Goal: Navigation & Orientation: Find specific page/section

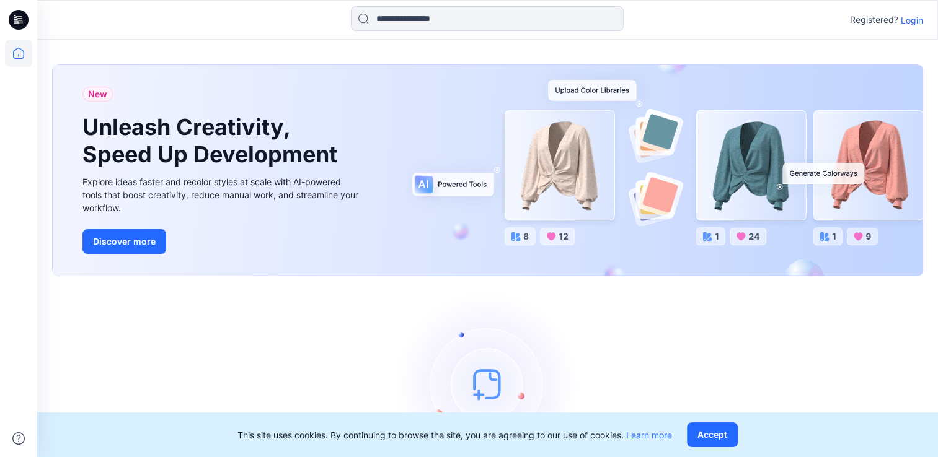
click at [908, 19] on p "Login" at bounding box center [912, 20] width 22 height 13
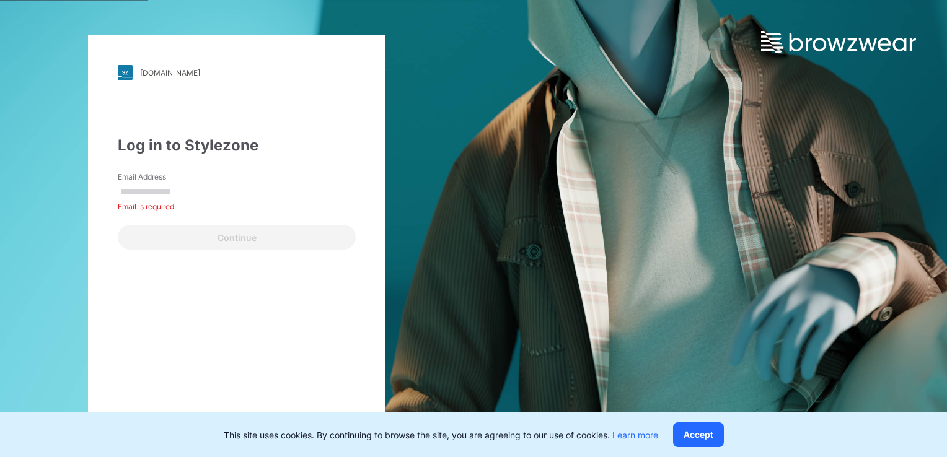
click at [138, 191] on input "Email Address" at bounding box center [237, 192] width 238 height 19
type input "**********"
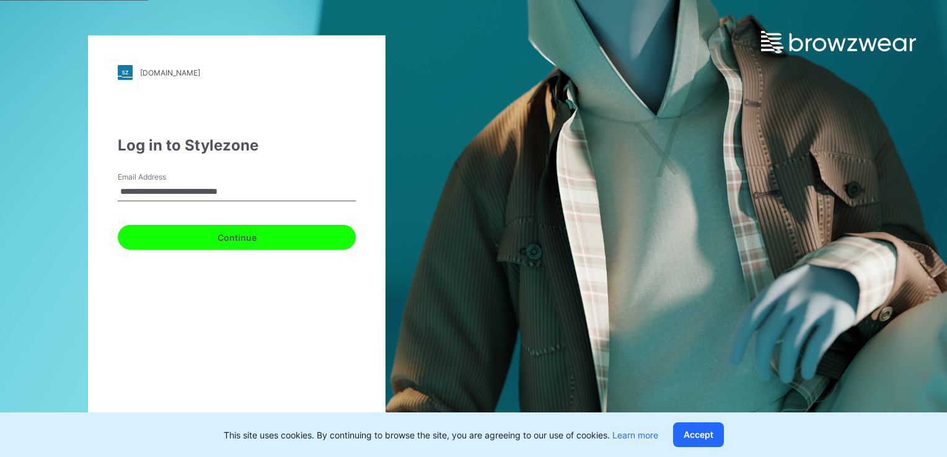
click at [194, 241] on button "Continue" at bounding box center [237, 237] width 238 height 25
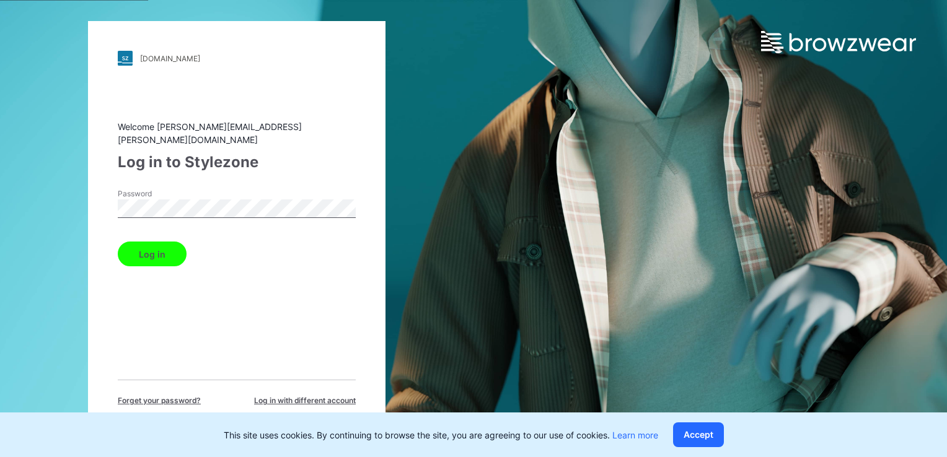
click at [157, 256] on button "Log in" at bounding box center [152, 254] width 69 height 25
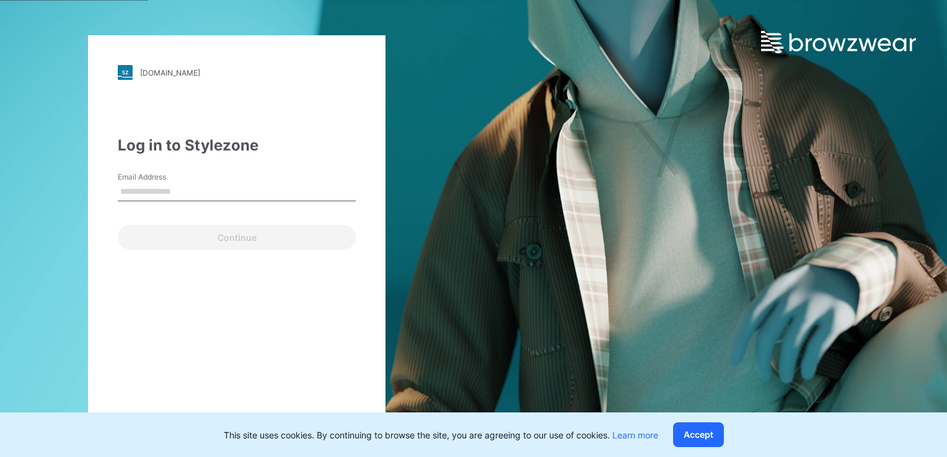
click at [214, 194] on input "Email Address" at bounding box center [237, 192] width 238 height 19
type input "**********"
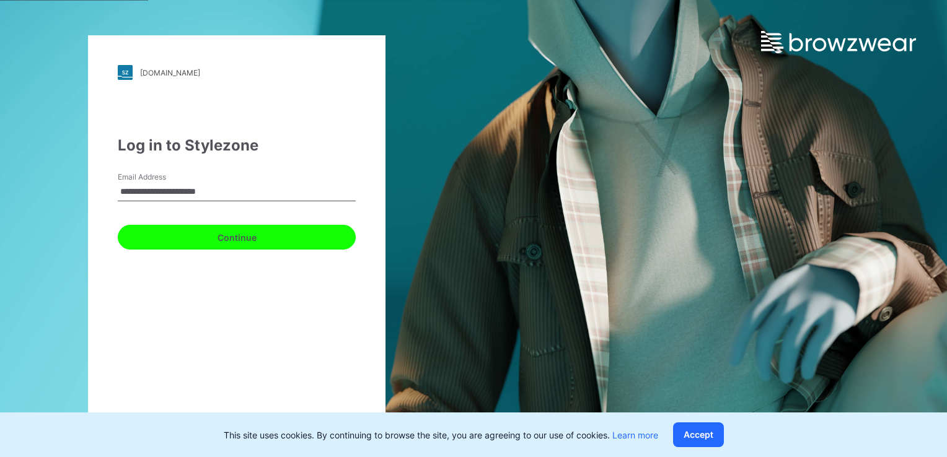
click at [205, 239] on button "Continue" at bounding box center [237, 237] width 238 height 25
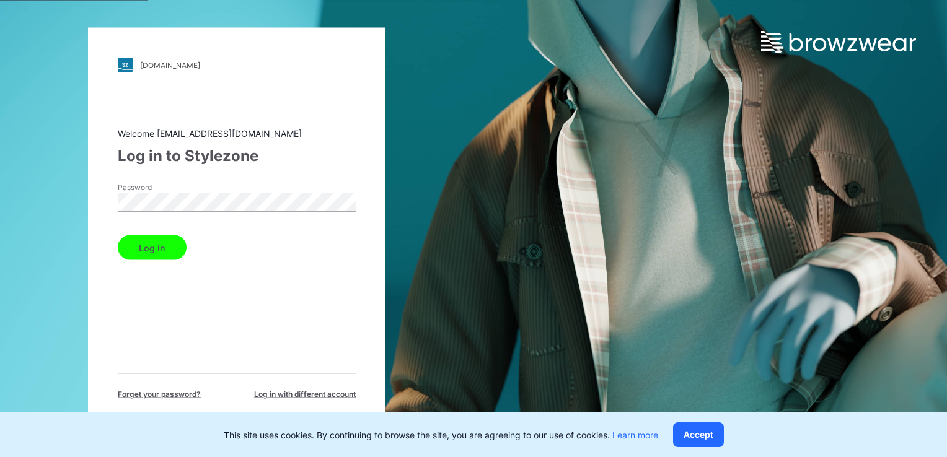
click at [151, 236] on button "Log in" at bounding box center [152, 248] width 69 height 25
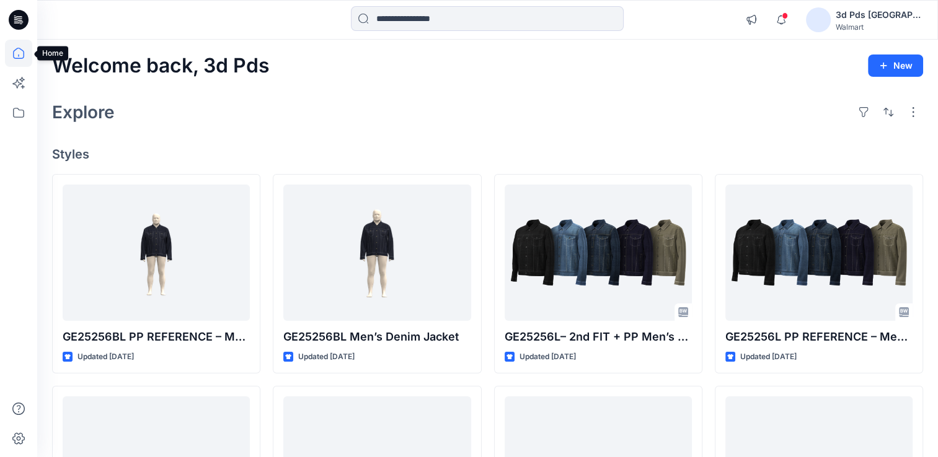
click at [15, 55] on icon at bounding box center [18, 53] width 27 height 27
click at [17, 113] on icon at bounding box center [18, 112] width 27 height 27
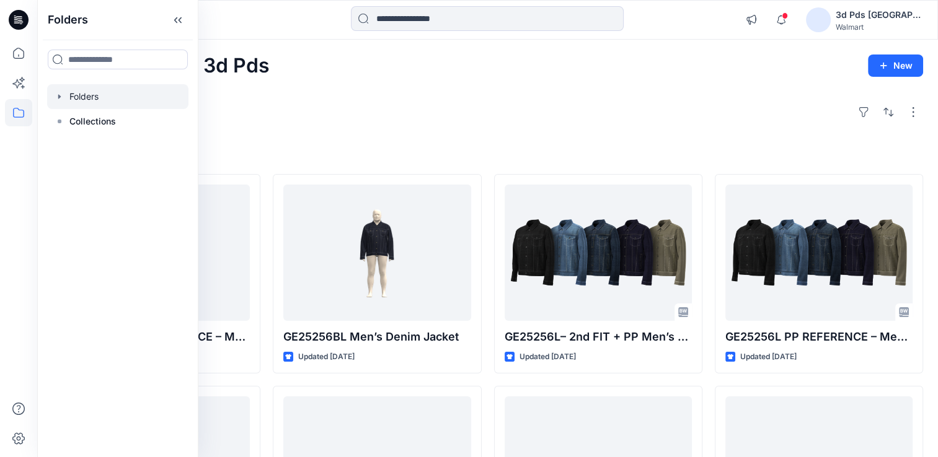
click at [91, 96] on div at bounding box center [117, 96] width 141 height 25
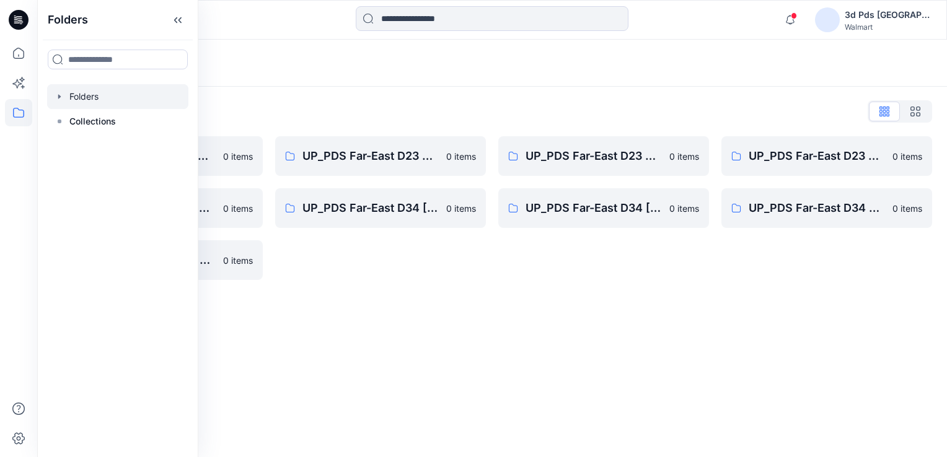
click at [60, 95] on icon "button" at bounding box center [60, 97] width 10 height 10
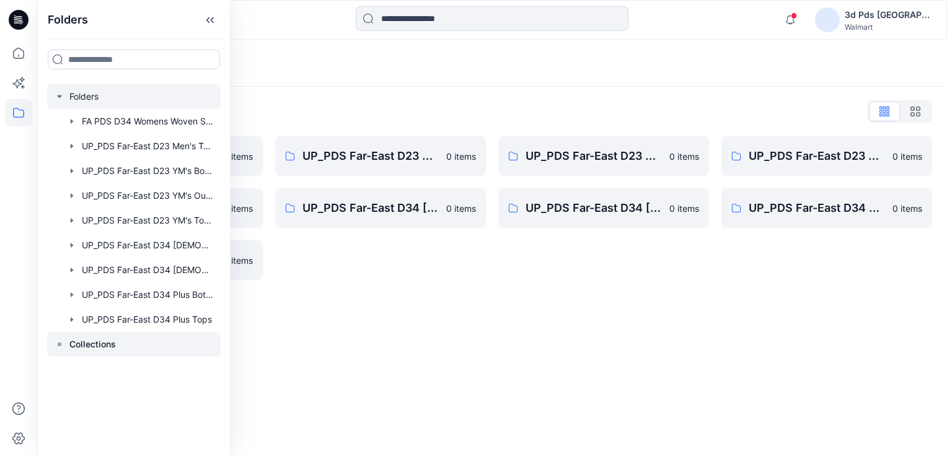
click at [77, 346] on p "Collections" at bounding box center [92, 344] width 46 height 15
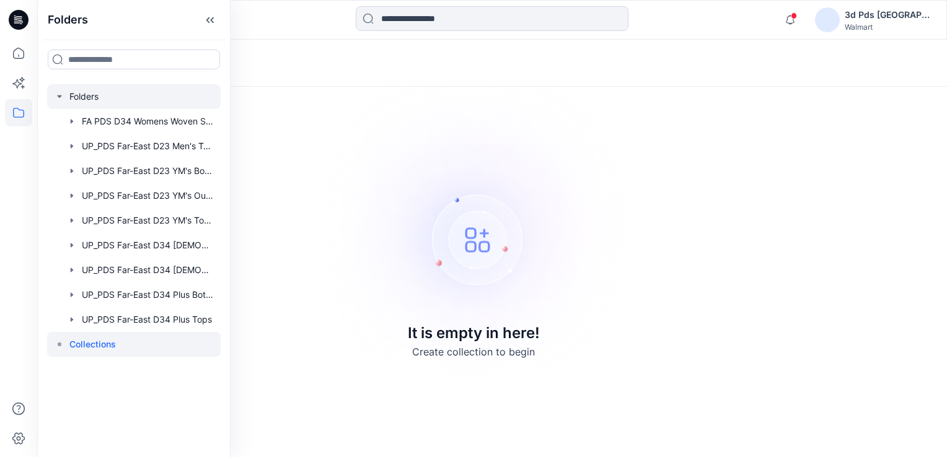
click at [58, 99] on icon "button" at bounding box center [60, 97] width 10 height 10
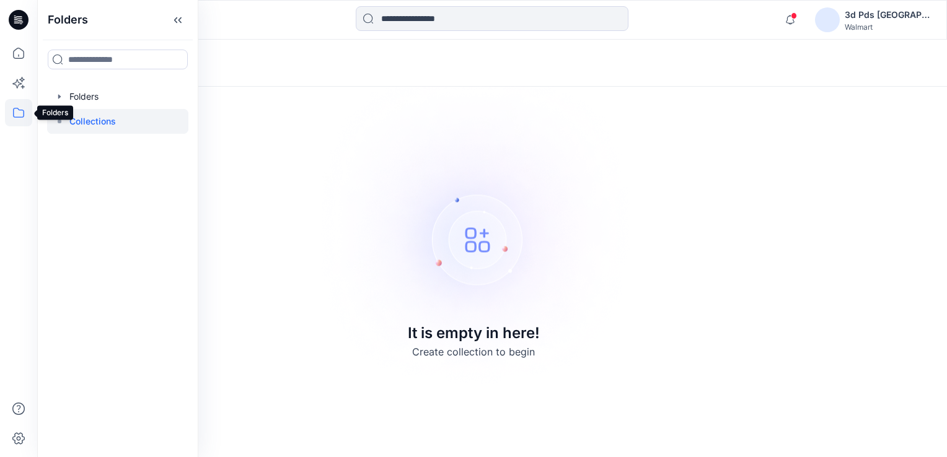
click at [14, 115] on icon at bounding box center [18, 112] width 27 height 27
click at [17, 51] on icon at bounding box center [18, 53] width 27 height 27
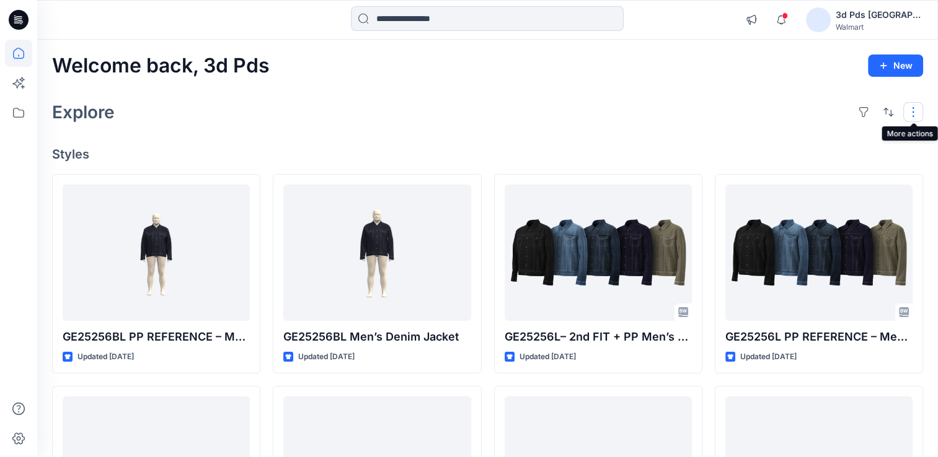
click at [912, 115] on button "button" at bounding box center [913, 112] width 20 height 20
click at [725, 108] on div "Explore Layout Grid Large Grid Folder View Compact Card Card View Card Info" at bounding box center [487, 112] width 871 height 30
click at [23, 57] on icon at bounding box center [18, 53] width 11 height 11
click at [15, 20] on icon at bounding box center [19, 20] width 20 height 20
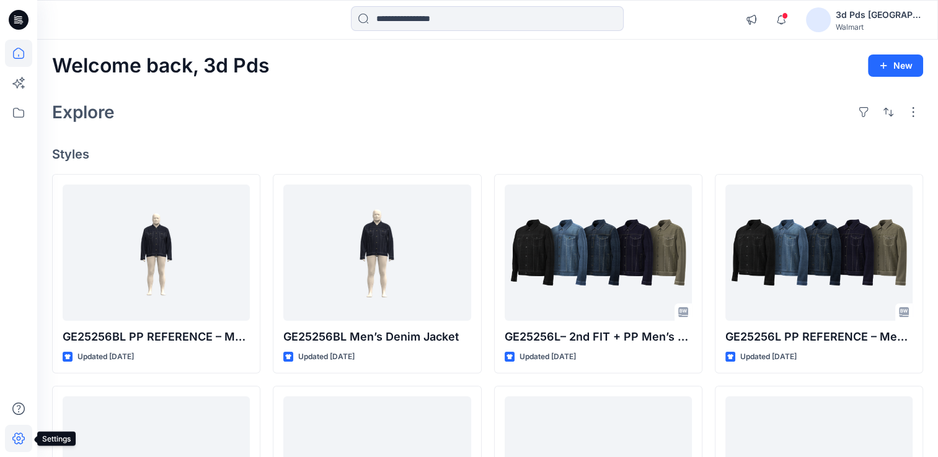
click at [17, 441] on icon at bounding box center [18, 438] width 27 height 27
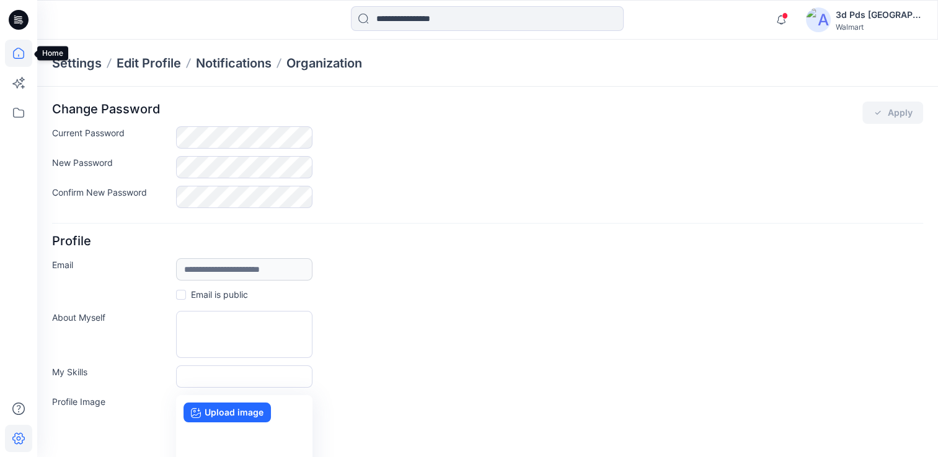
click at [17, 53] on icon at bounding box center [18, 53] width 27 height 27
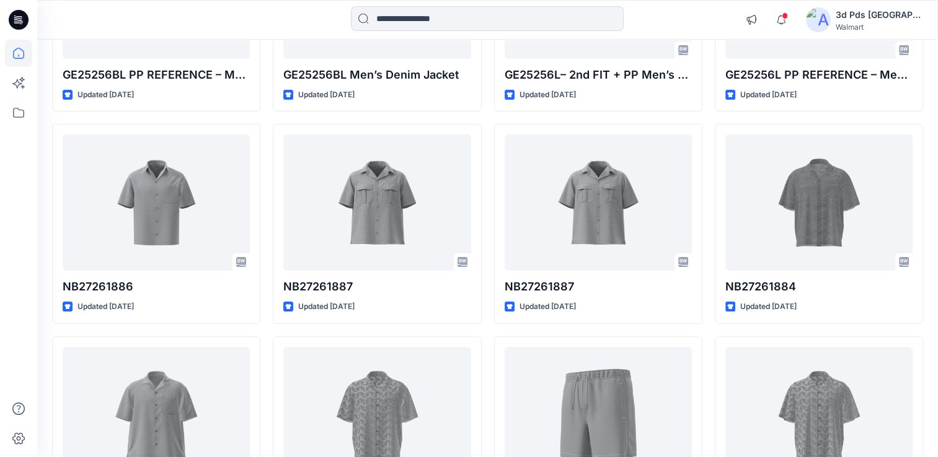
scroll to position [290, 0]
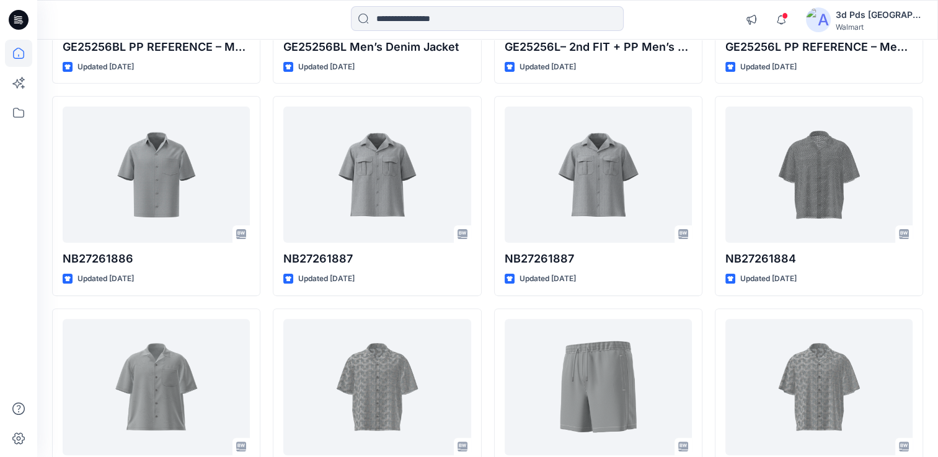
click at [831, 20] on img at bounding box center [818, 19] width 25 height 25
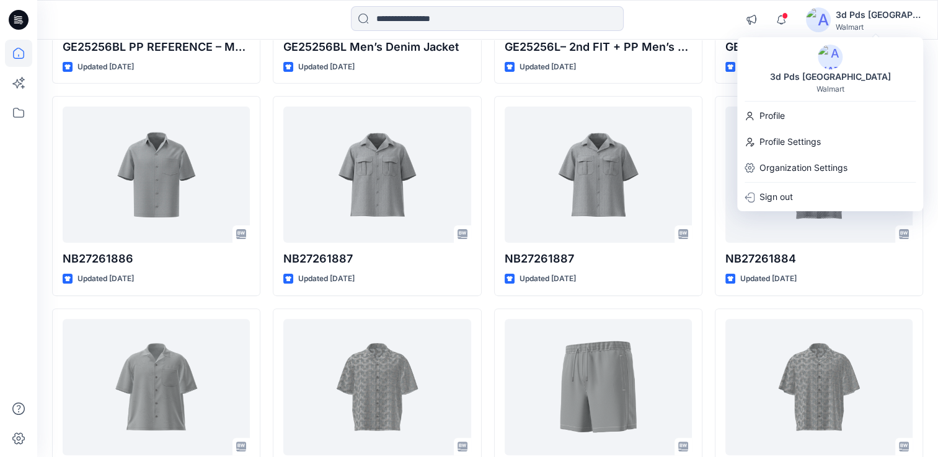
click at [690, 12] on div at bounding box center [487, 19] width 450 height 27
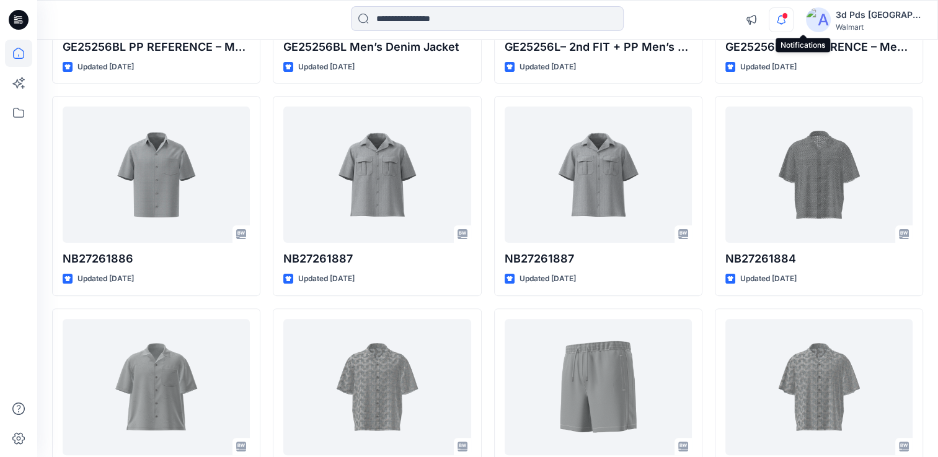
click at [793, 20] on icon "button" at bounding box center [781, 19] width 24 height 25
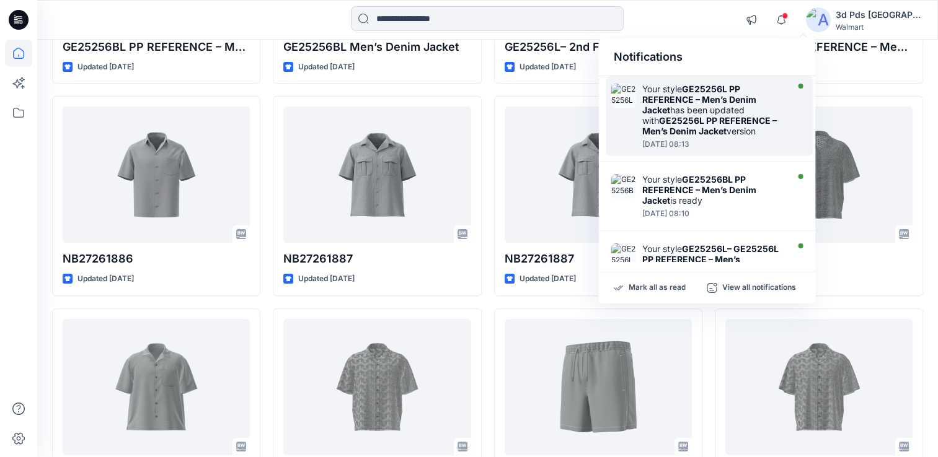
click at [732, 107] on div "Your style GE25256L PP REFERENCE – Men’s [PERSON_NAME] has been updated with GE…" at bounding box center [713, 110] width 143 height 53
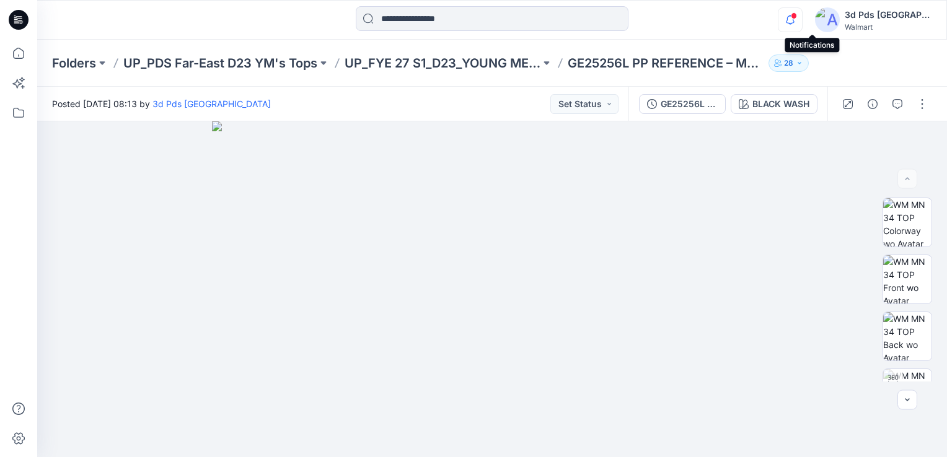
click at [802, 20] on icon "button" at bounding box center [791, 19] width 24 height 25
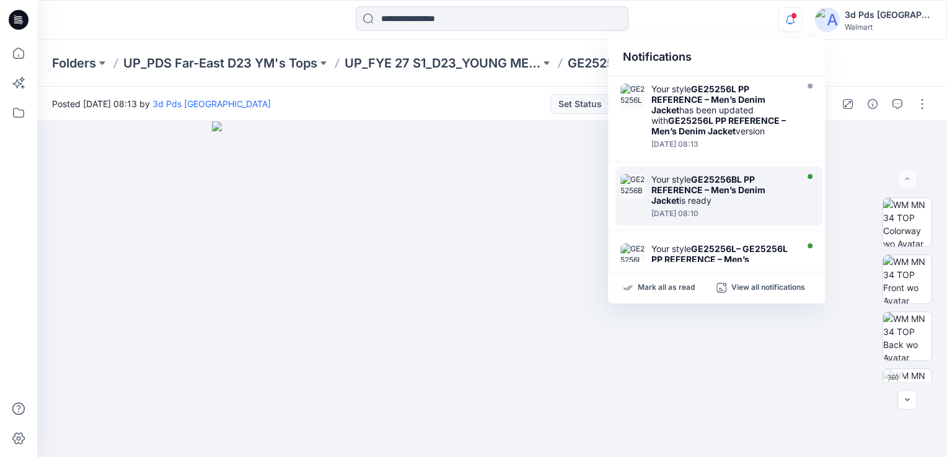
click at [702, 189] on strong "GE25256BL PP REFERENCE – Men’s Denim Jacket" at bounding box center [708, 190] width 114 height 32
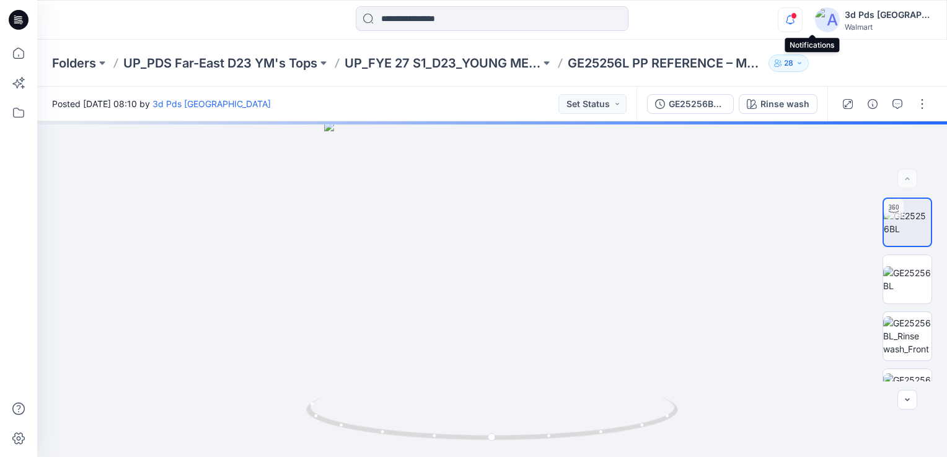
click at [802, 19] on icon "button" at bounding box center [791, 19] width 24 height 25
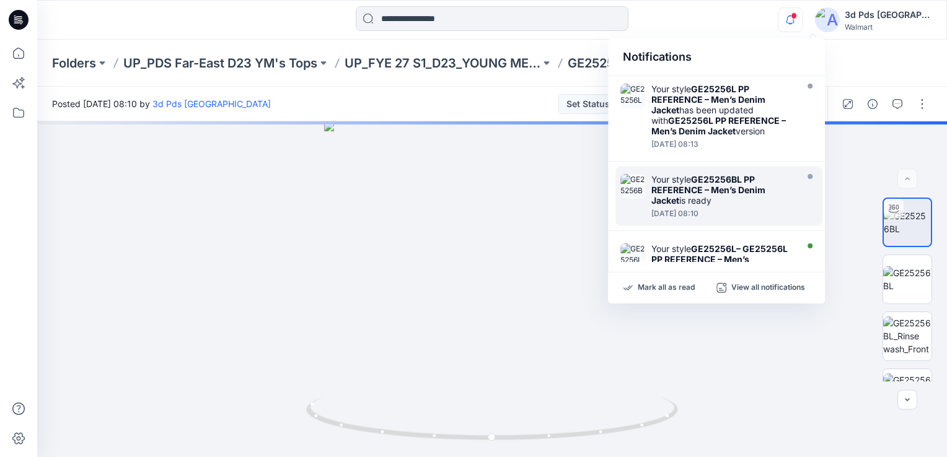
click at [708, 268] on div "Notifications Your style GE25256L PP REFERENCE – Men’s Denim Jacket has been up…" at bounding box center [716, 170] width 217 height 265
click at [715, 252] on strong "GE25256L– GE25256L PP REFERENCE – Men’s [PERSON_NAME]" at bounding box center [719, 260] width 136 height 32
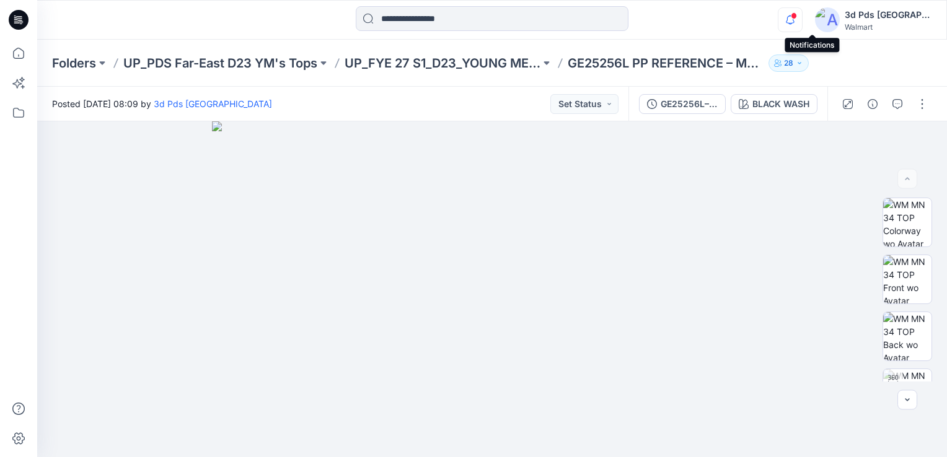
click at [802, 19] on icon "button" at bounding box center [791, 19] width 24 height 25
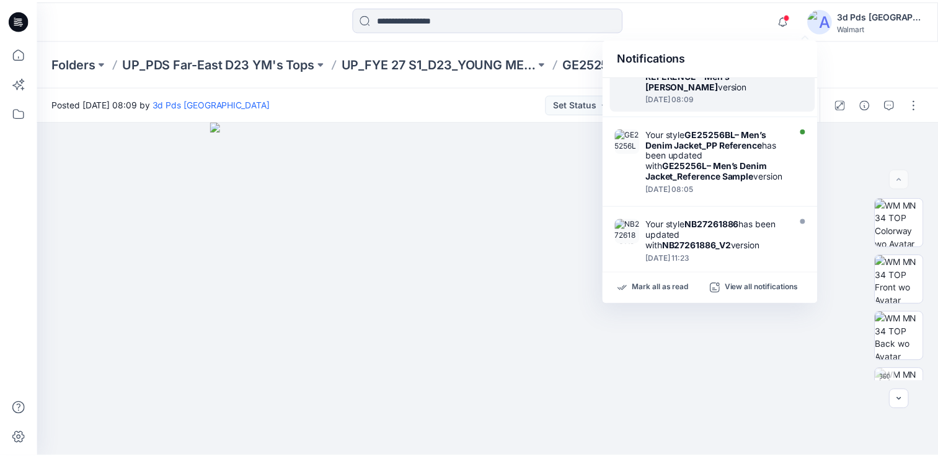
scroll to position [203, 0]
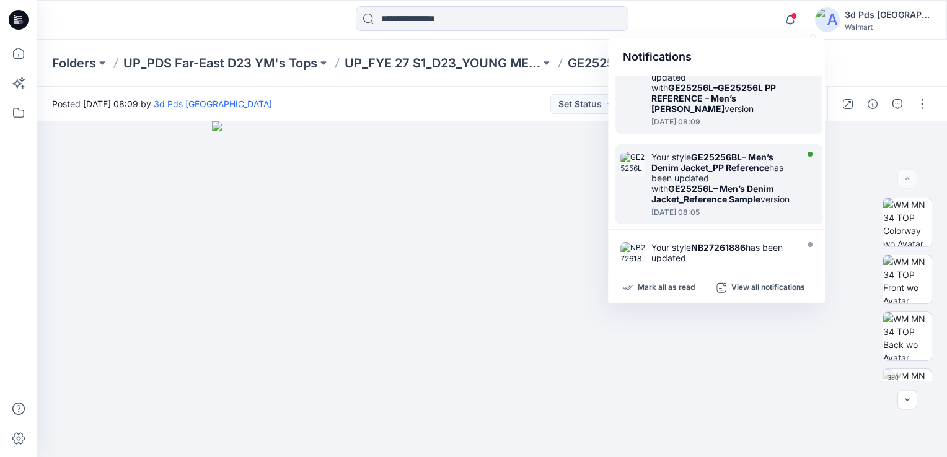
click at [736, 161] on div "Your style GE25256BL– Men’s Denim Jacket_PP Reference has been updated with GE2…" at bounding box center [722, 178] width 143 height 53
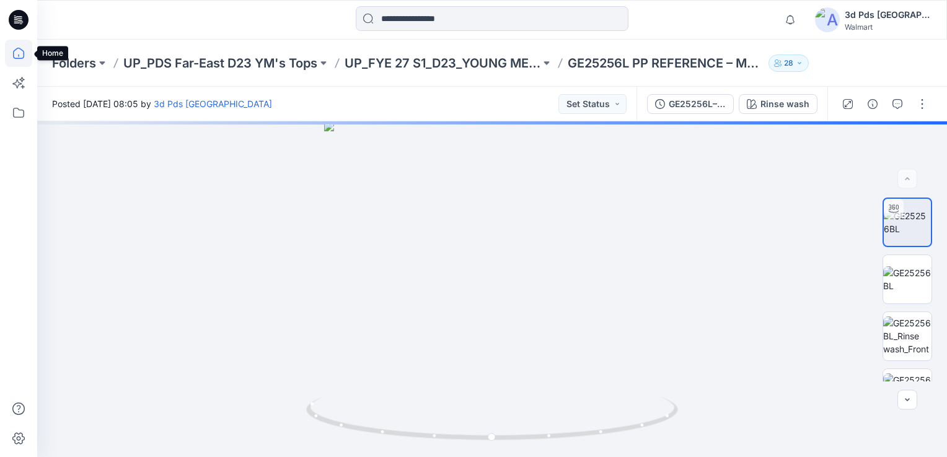
click at [17, 51] on icon at bounding box center [18, 53] width 27 height 27
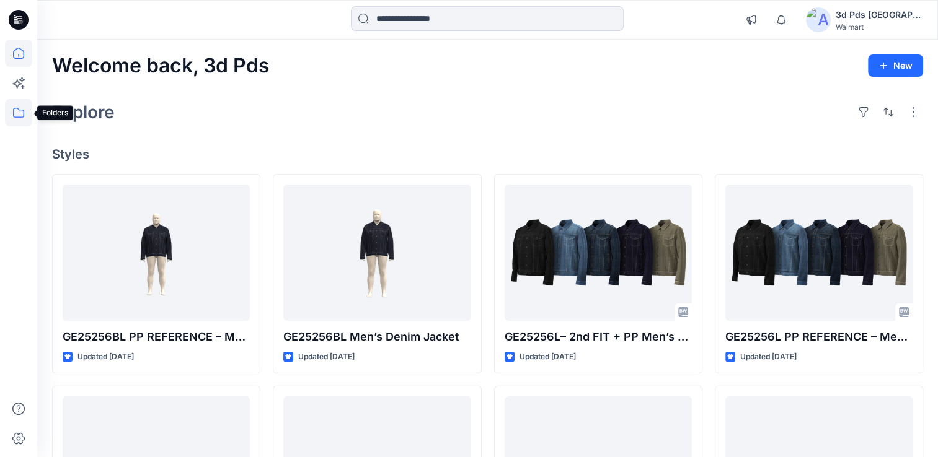
click at [22, 116] on icon at bounding box center [18, 112] width 27 height 27
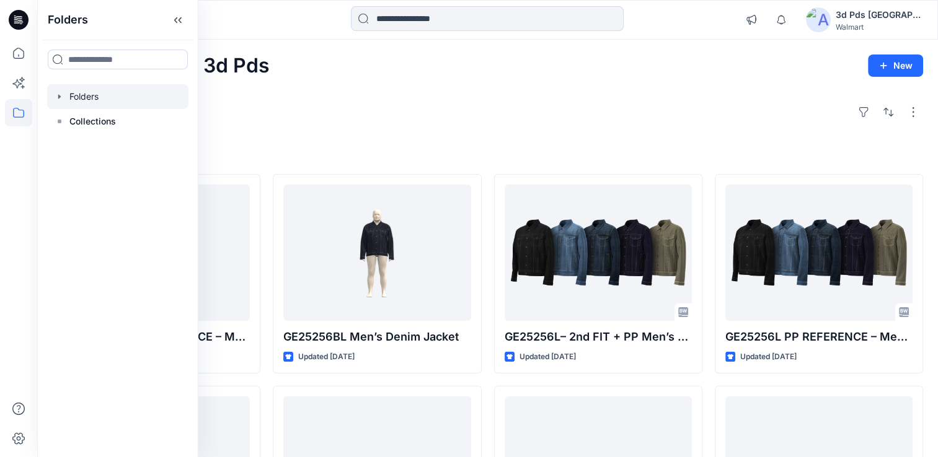
click at [117, 91] on div at bounding box center [117, 96] width 141 height 25
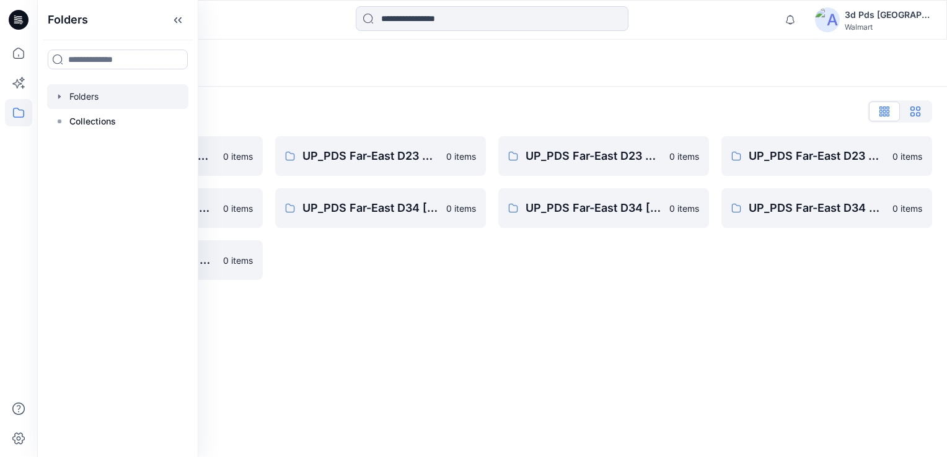
click at [918, 114] on icon "button" at bounding box center [916, 112] width 10 height 10
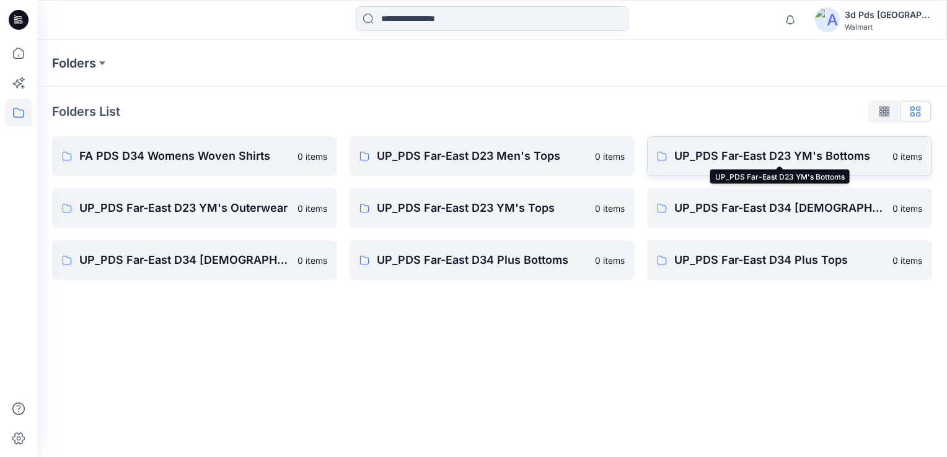
click at [796, 161] on p "UP_PDS Far-East D23 YM's Bottoms" at bounding box center [779, 156] width 211 height 17
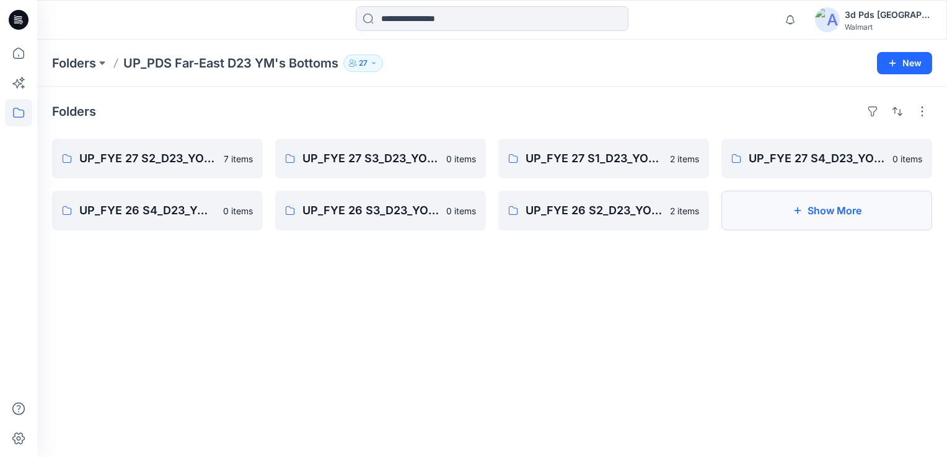
click at [822, 208] on button "Show More" at bounding box center [826, 211] width 211 height 40
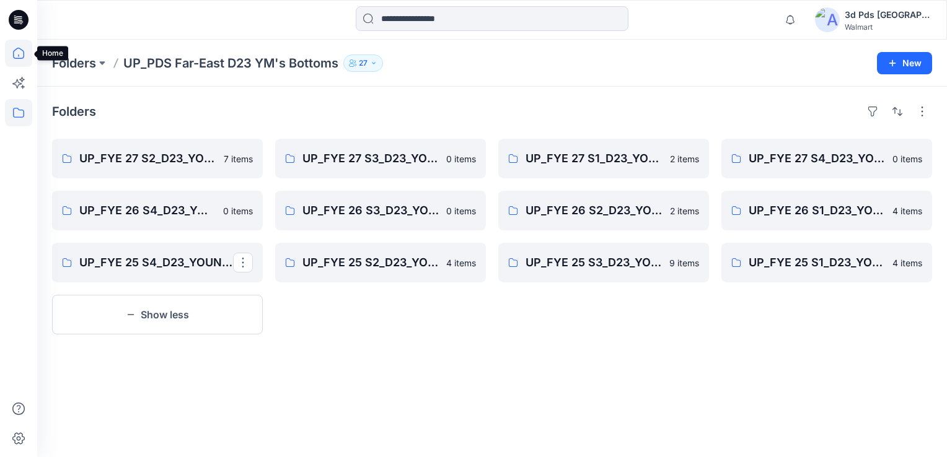
click at [17, 56] on icon at bounding box center [18, 53] width 27 height 27
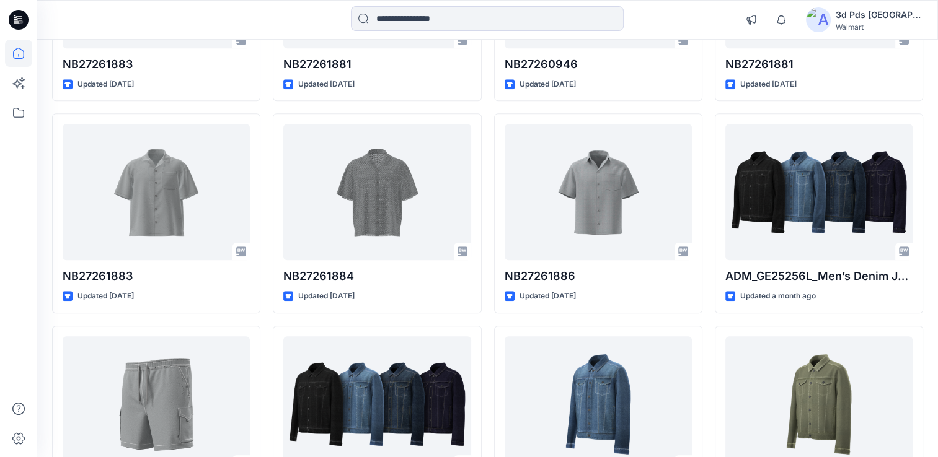
scroll to position [709, 0]
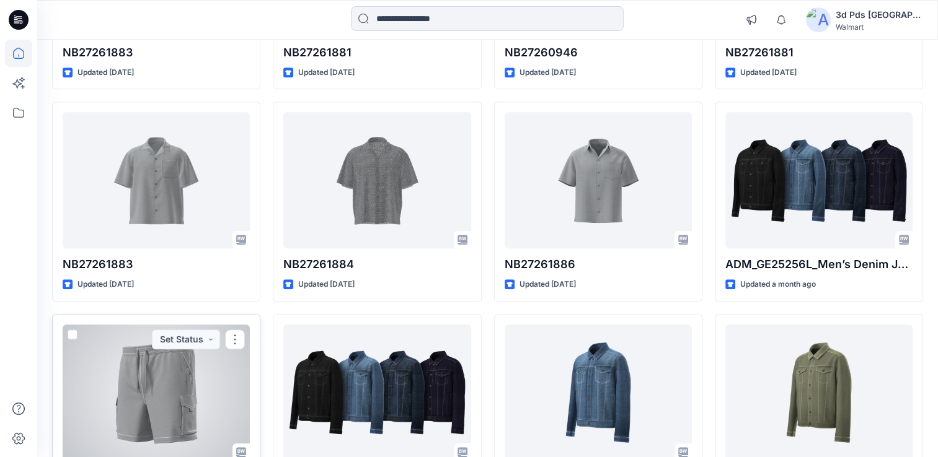
click at [154, 400] on div at bounding box center [156, 393] width 187 height 136
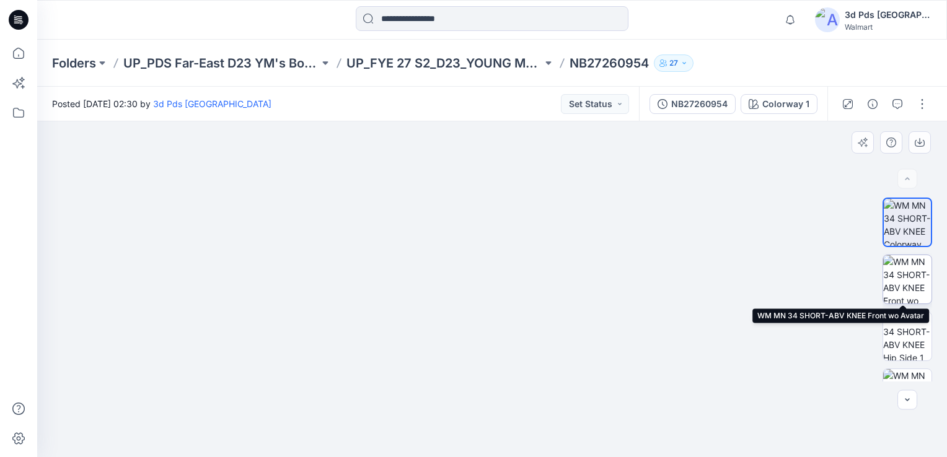
click at [909, 285] on img at bounding box center [907, 279] width 48 height 48
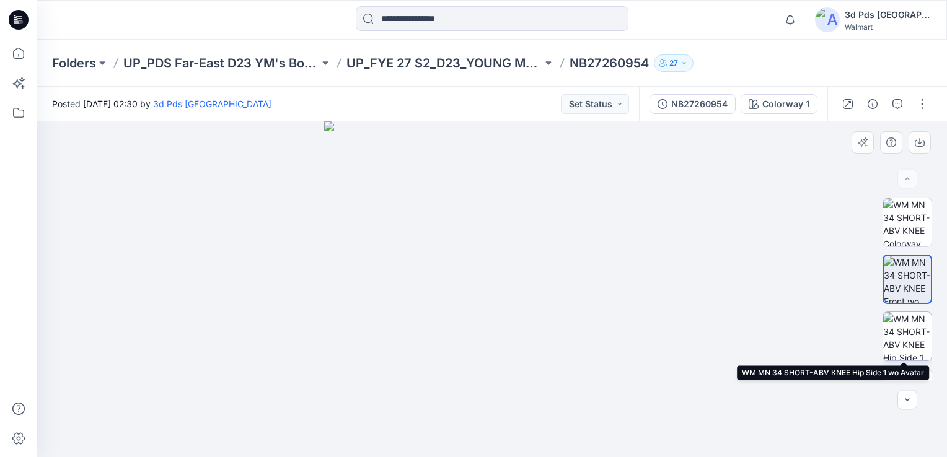
click at [906, 346] on img at bounding box center [907, 336] width 48 height 48
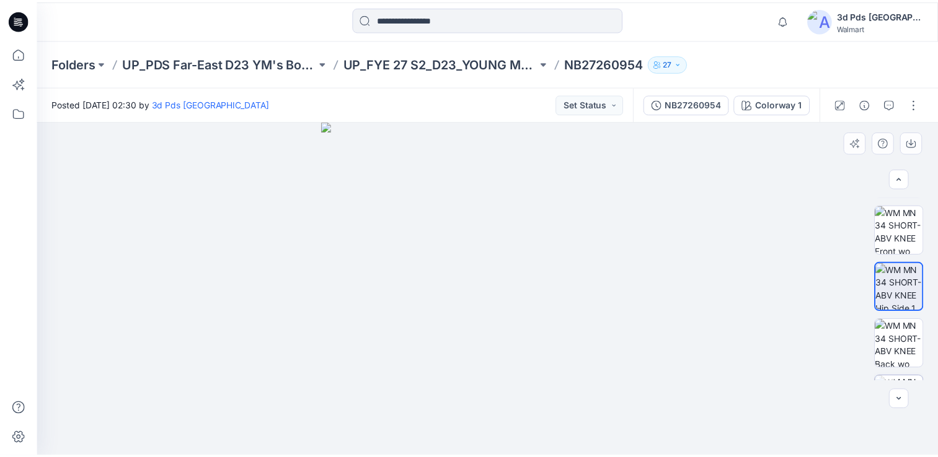
scroll to position [74, 0]
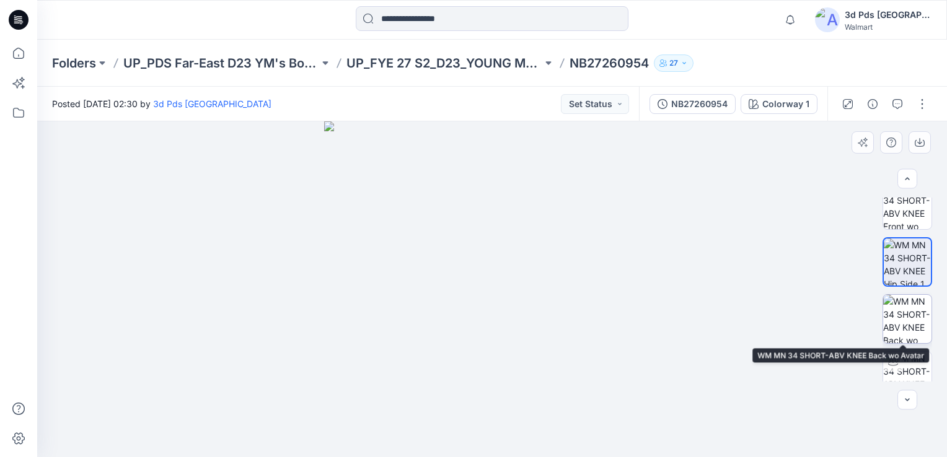
click at [914, 335] on img at bounding box center [907, 319] width 48 height 48
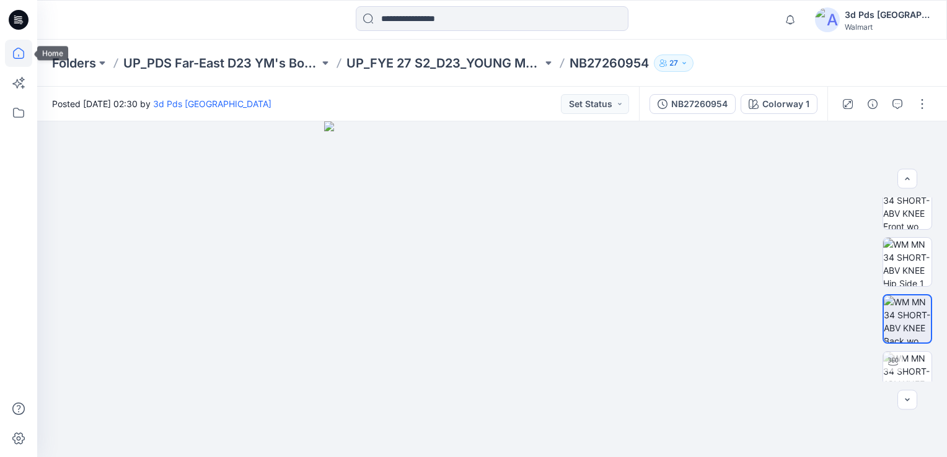
click at [24, 53] on icon at bounding box center [18, 53] width 27 height 27
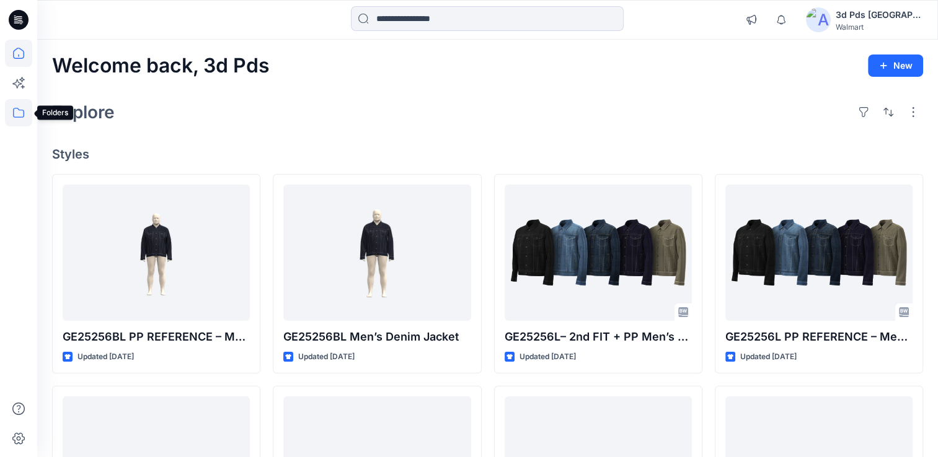
click at [14, 120] on icon at bounding box center [18, 112] width 27 height 27
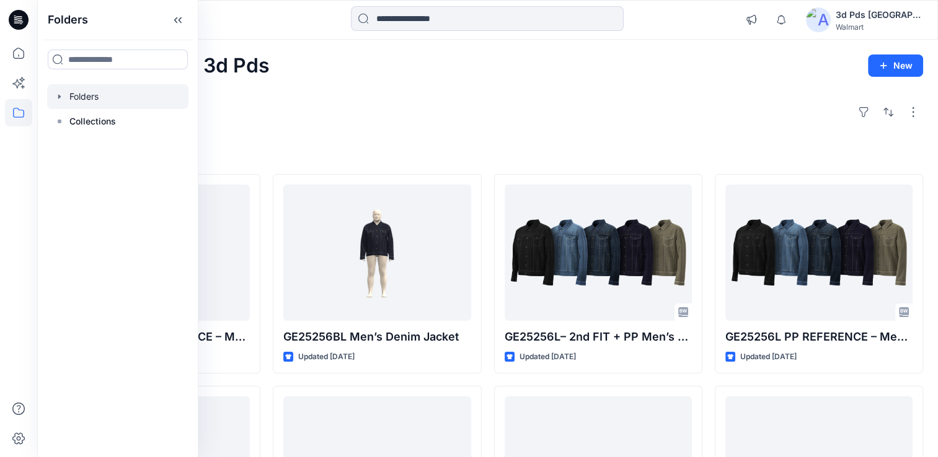
click at [60, 98] on icon "button" at bounding box center [60, 97] width 10 height 10
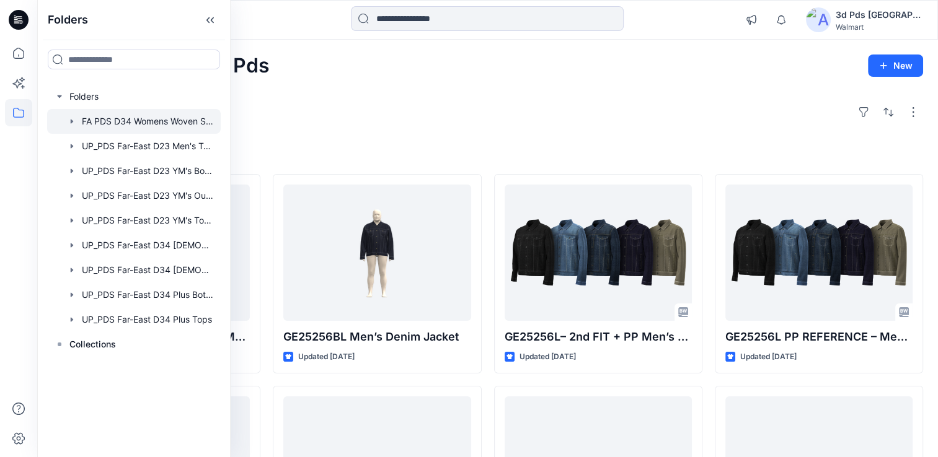
click at [144, 120] on div at bounding box center [134, 121] width 174 height 25
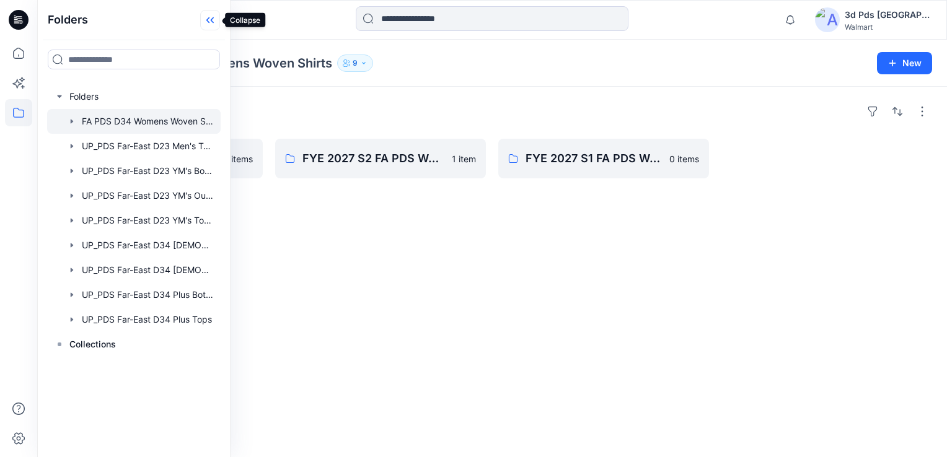
click at [211, 19] on icon at bounding box center [212, 20] width 3 height 6
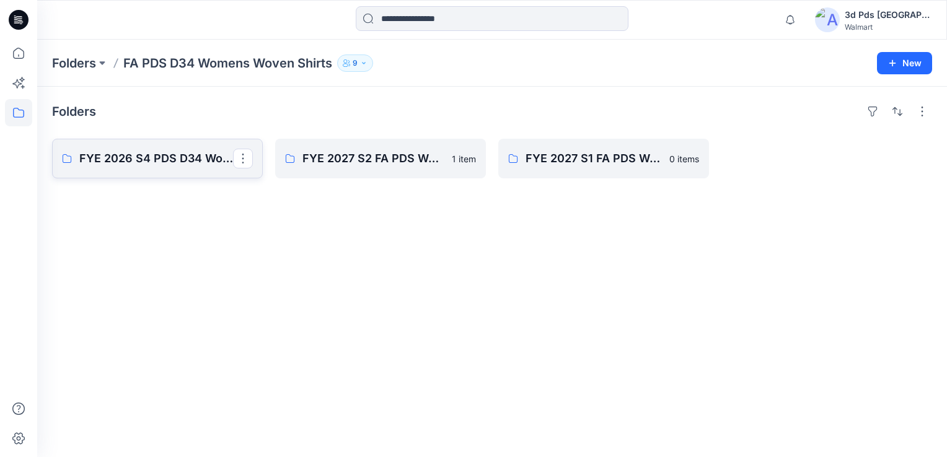
click at [164, 156] on p "FYE 2026 S4 PDS D34 Womens Wovens" at bounding box center [156, 158] width 154 height 17
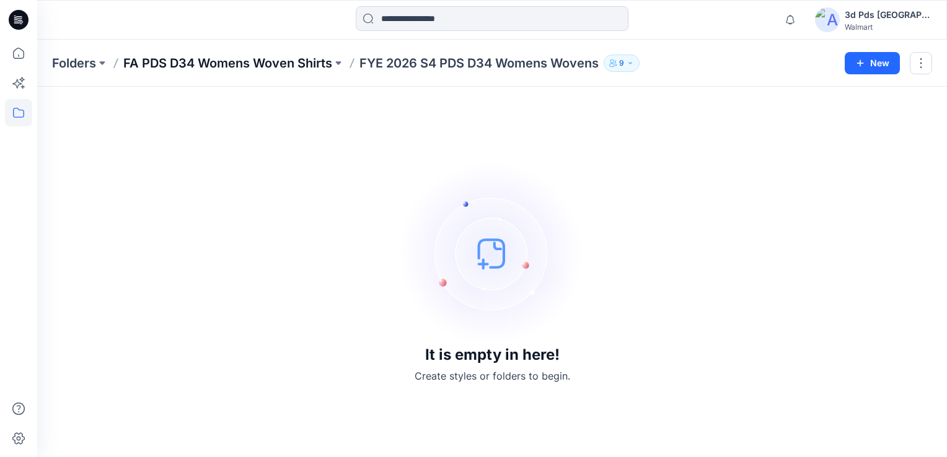
click at [263, 58] on p "FA PDS D34 Womens Woven Shirts" at bounding box center [227, 63] width 209 height 17
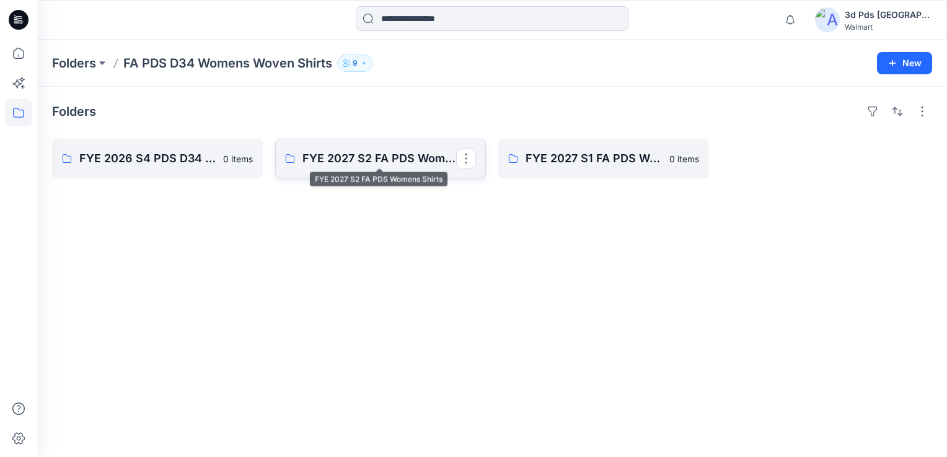
click at [351, 155] on p "FYE 2027 S2 FA PDS Womens Shirts" at bounding box center [379, 158] width 154 height 17
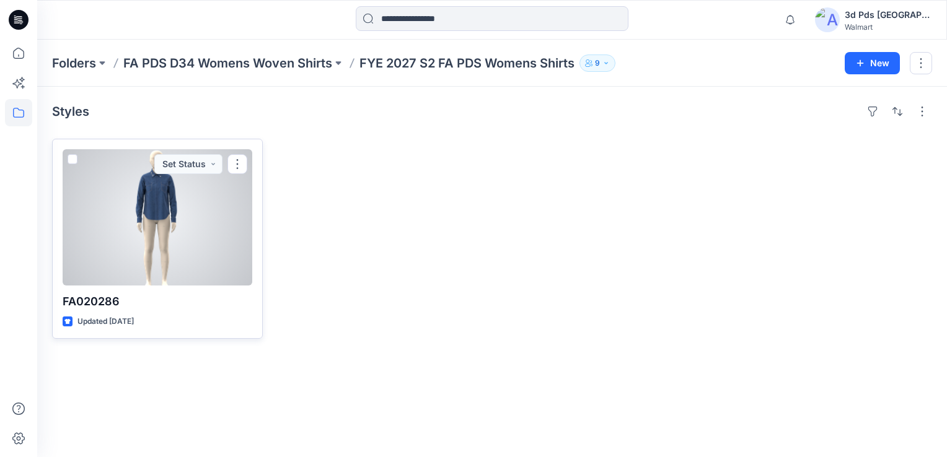
click at [164, 204] on div at bounding box center [158, 217] width 190 height 136
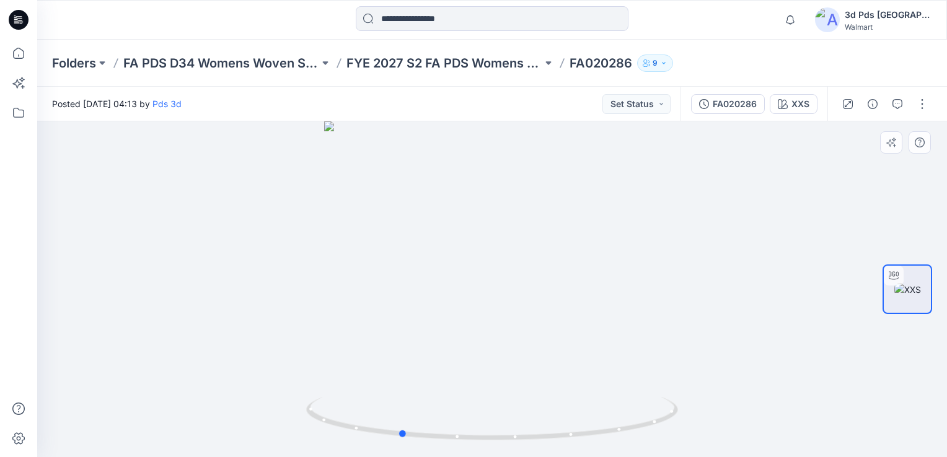
drag, startPoint x: 507, startPoint y: 244, endPoint x: 415, endPoint y: 254, distance: 92.9
click at [415, 254] on div at bounding box center [492, 289] width 910 height 336
drag, startPoint x: 529, startPoint y: 268, endPoint x: 456, endPoint y: 273, distance: 73.3
click at [456, 273] on div at bounding box center [492, 289] width 910 height 336
drag, startPoint x: 524, startPoint y: 278, endPoint x: 461, endPoint y: 275, distance: 63.3
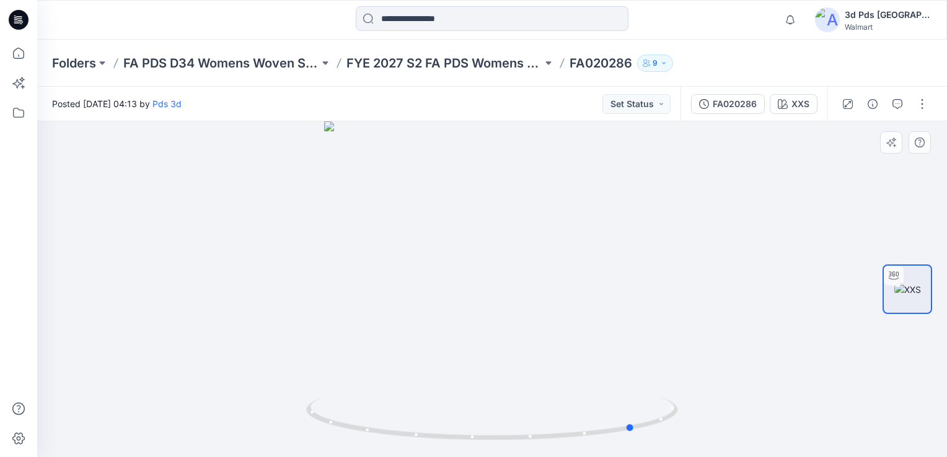
click at [461, 275] on div at bounding box center [492, 289] width 910 height 336
click at [236, 66] on p "FA PDS D34 Womens Woven Shirts" at bounding box center [221, 63] width 196 height 17
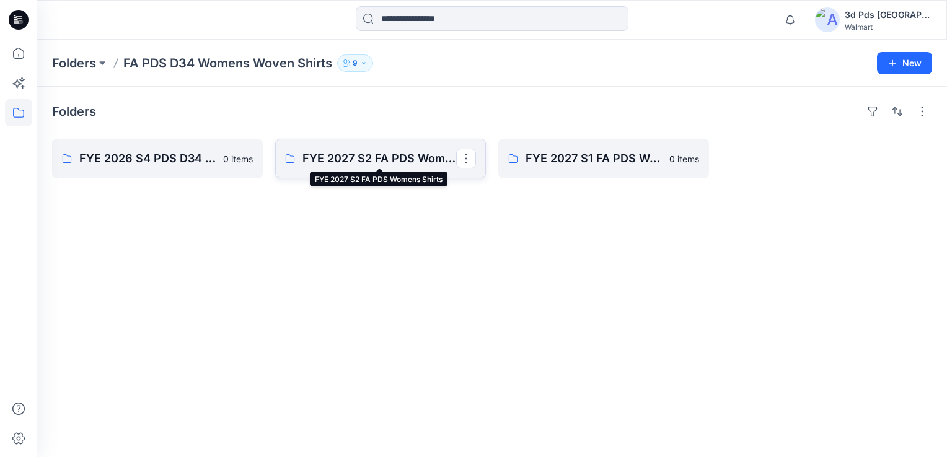
click at [412, 155] on p "FYE 2027 S2 FA PDS Womens Shirts" at bounding box center [379, 158] width 154 height 17
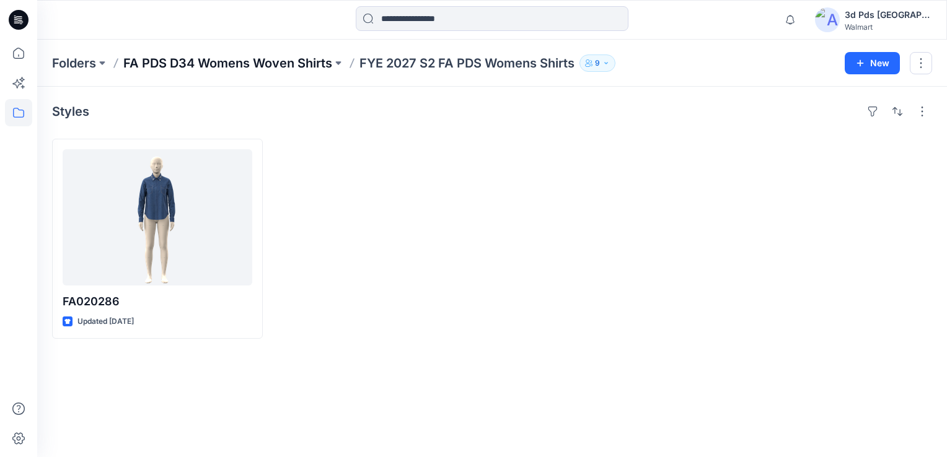
click at [279, 67] on p "FA PDS D34 Womens Woven Shirts" at bounding box center [227, 63] width 209 height 17
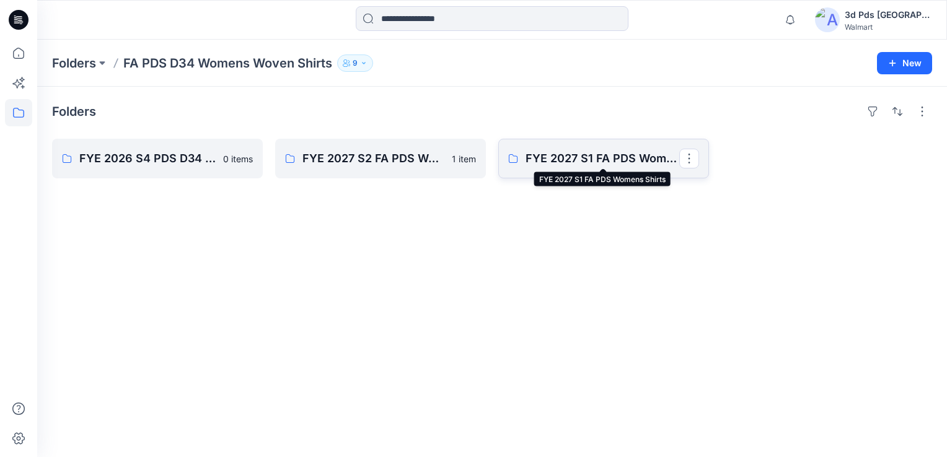
click at [610, 162] on p "FYE 2027 S1 FA PDS Womens Shirts" at bounding box center [603, 158] width 154 height 17
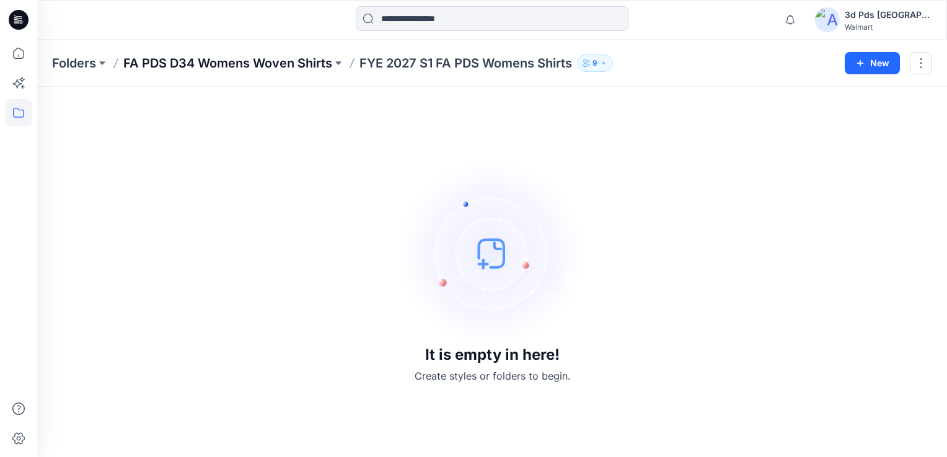
click at [226, 65] on p "FA PDS D34 Womens Woven Shirts" at bounding box center [227, 63] width 209 height 17
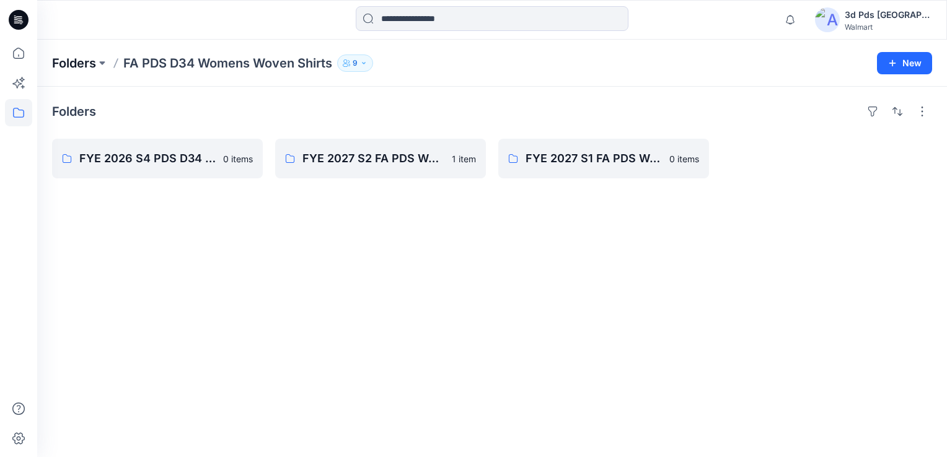
click at [79, 63] on p "Folders" at bounding box center [74, 63] width 44 height 17
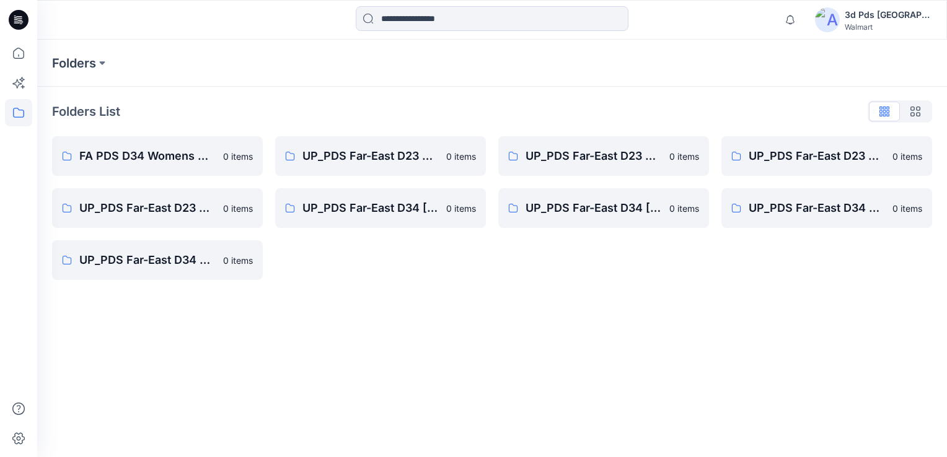
click at [883, 9] on div "3d Pds [GEOGRAPHIC_DATA]" at bounding box center [888, 14] width 87 height 15
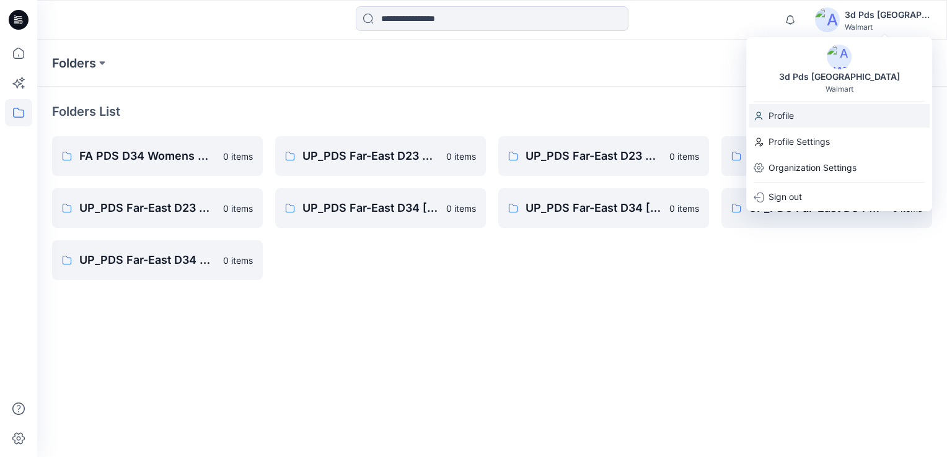
click at [780, 113] on p "Profile" at bounding box center [781, 116] width 25 height 24
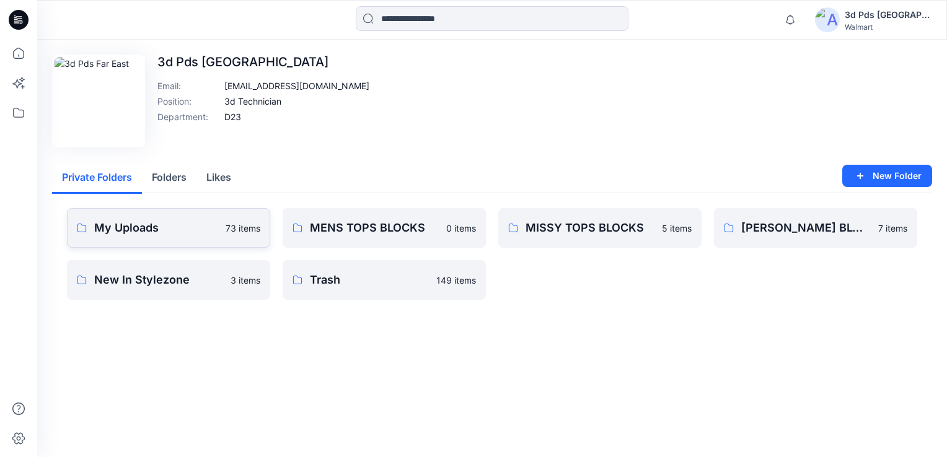
click at [144, 231] on p "My Uploads" at bounding box center [156, 227] width 124 height 17
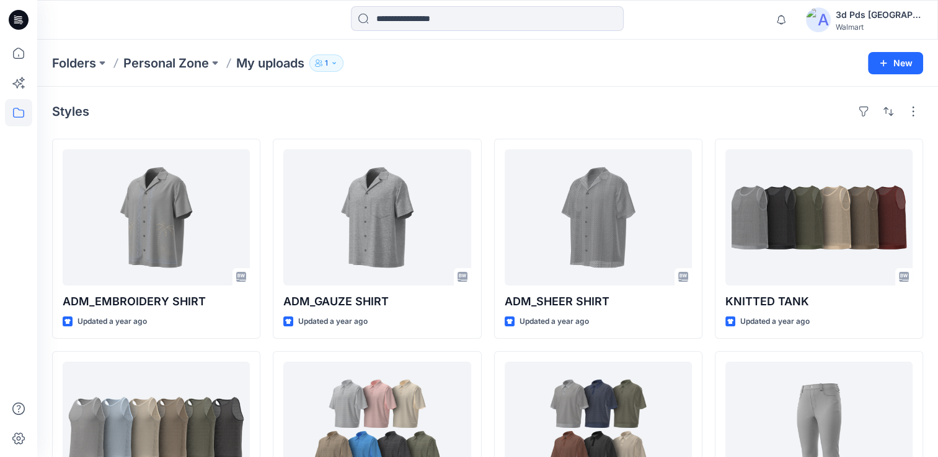
click at [887, 15] on div "3d Pds [GEOGRAPHIC_DATA]" at bounding box center [879, 14] width 87 height 15
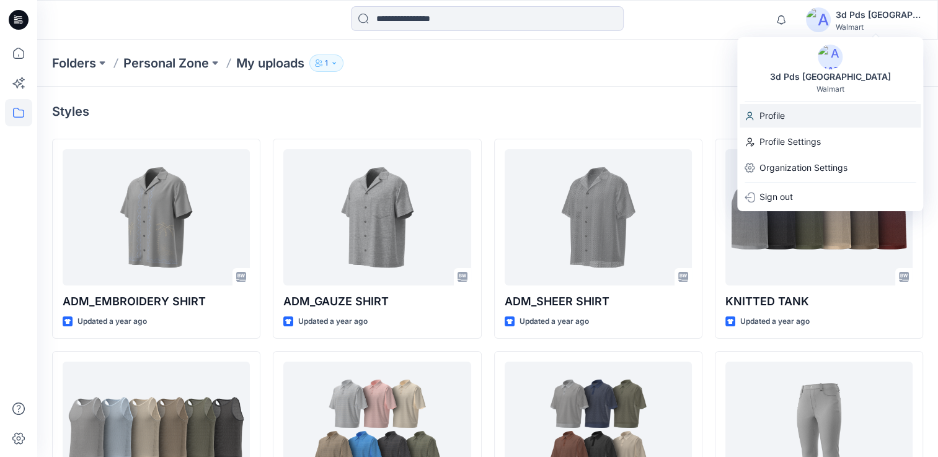
click at [770, 118] on p "Profile" at bounding box center [771, 116] width 25 height 24
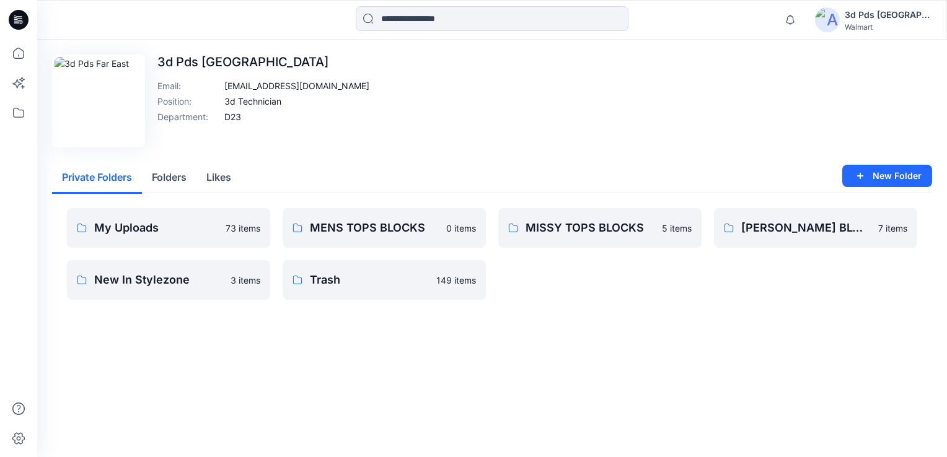
click at [895, 13] on div "3d Pds [GEOGRAPHIC_DATA]" at bounding box center [888, 14] width 87 height 15
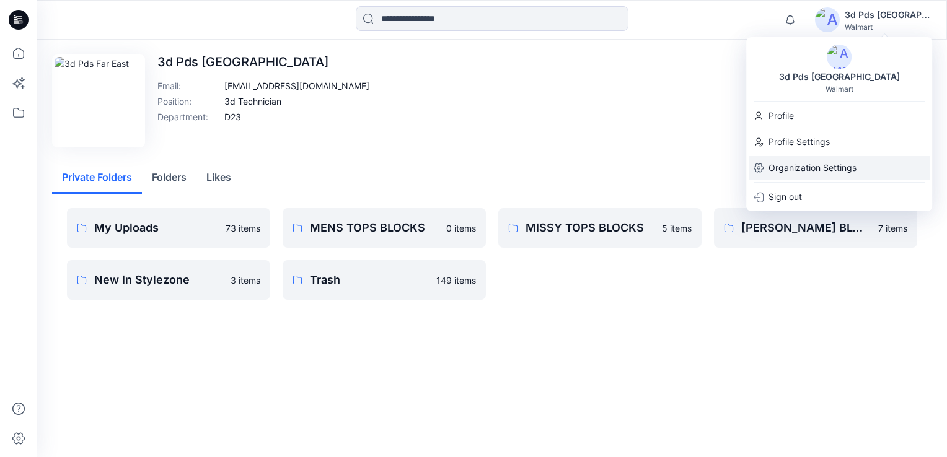
click at [797, 167] on p "Organization Settings" at bounding box center [813, 168] width 88 height 24
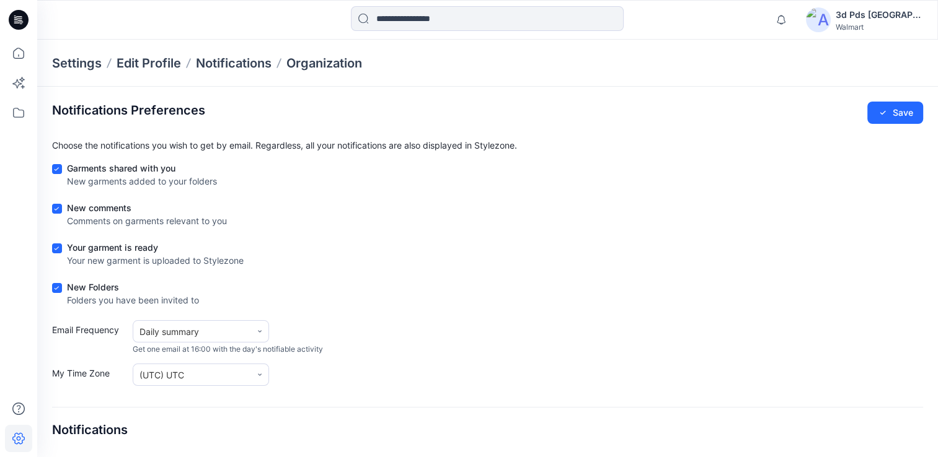
click at [81, 66] on p "Settings" at bounding box center [77, 63] width 50 height 17
click at [875, 16] on div "3d Pds [GEOGRAPHIC_DATA]" at bounding box center [879, 14] width 87 height 15
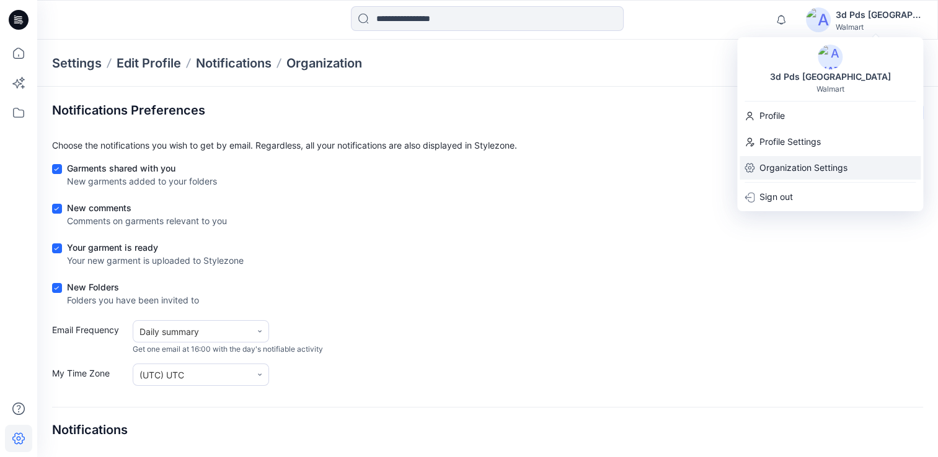
click at [814, 172] on p "Organization Settings" at bounding box center [803, 168] width 88 height 24
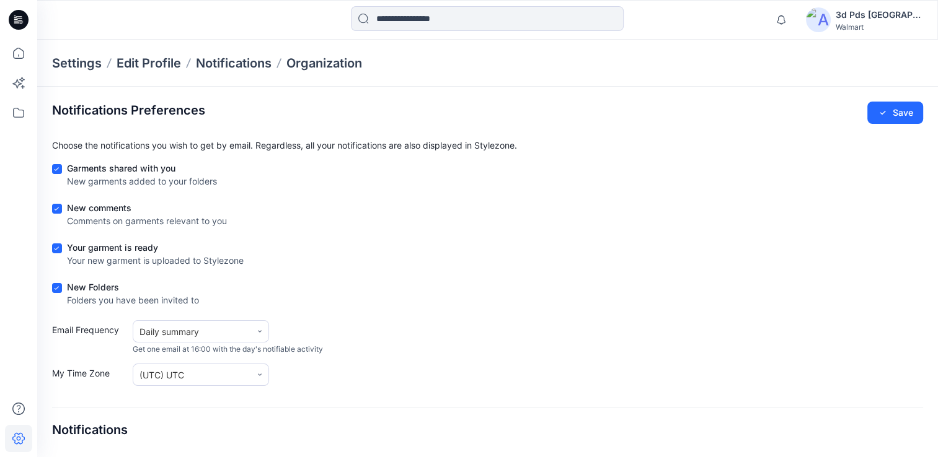
click at [882, 19] on div "3d Pds [GEOGRAPHIC_DATA]" at bounding box center [879, 14] width 87 height 15
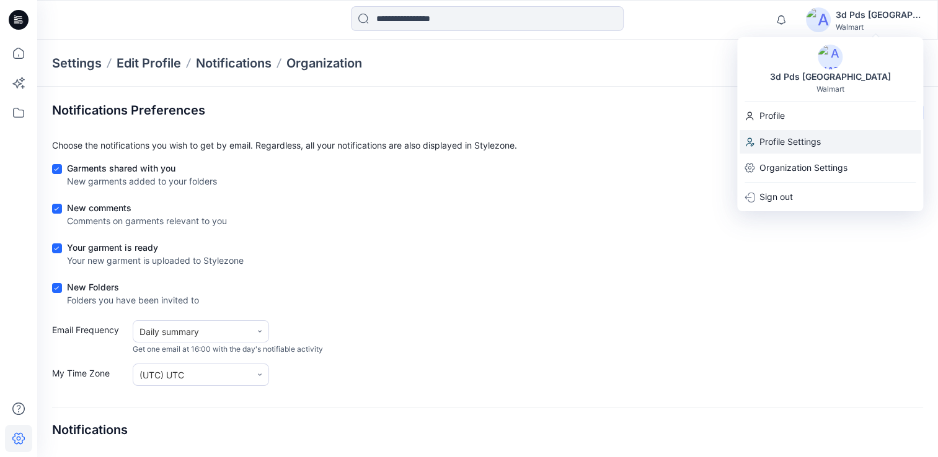
click at [780, 140] on p "Profile Settings" at bounding box center [789, 142] width 61 height 24
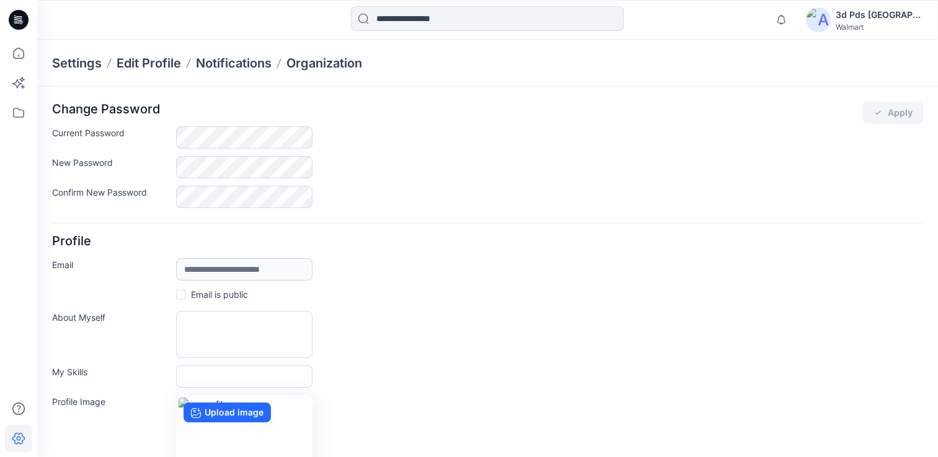
click at [881, 18] on div "3d Pds [GEOGRAPHIC_DATA]" at bounding box center [879, 14] width 87 height 15
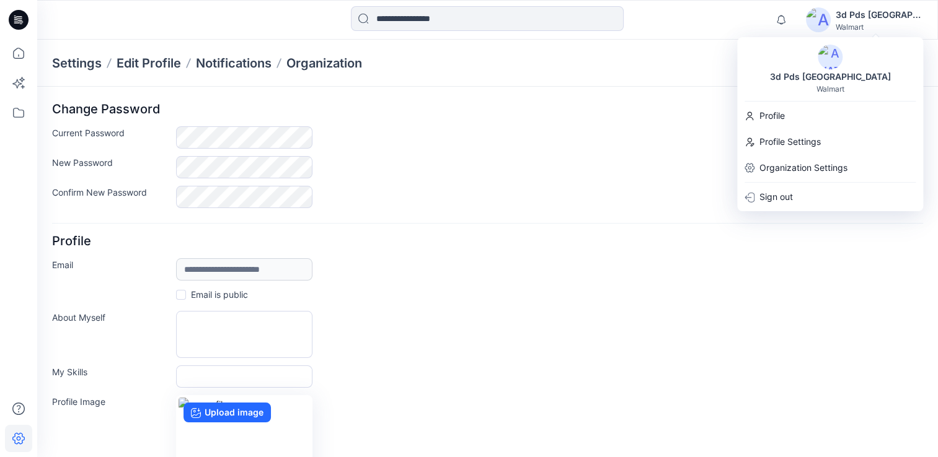
click at [651, 120] on div "Change Password Apply" at bounding box center [487, 113] width 871 height 22
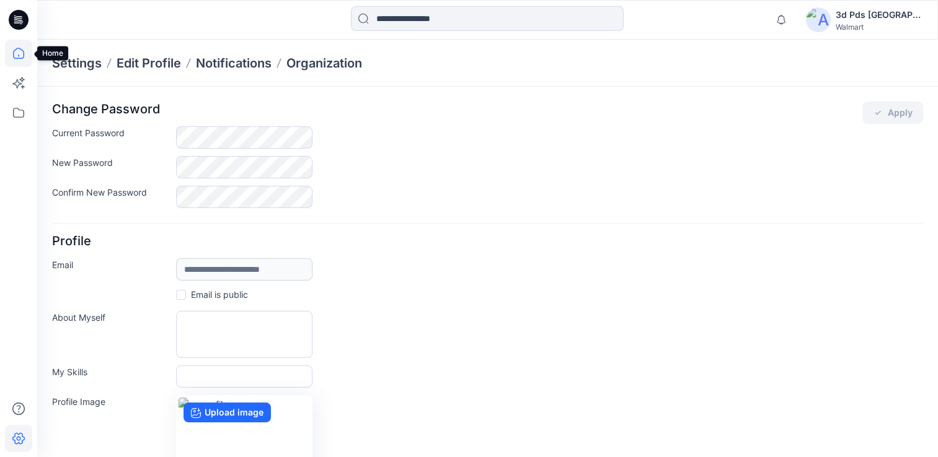
click at [20, 53] on icon at bounding box center [18, 53] width 27 height 27
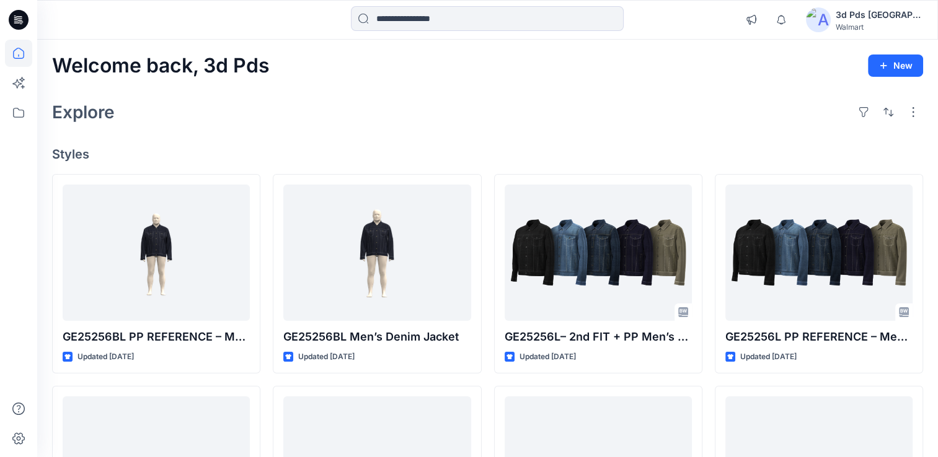
click at [886, 15] on div "3d Pds [GEOGRAPHIC_DATA]" at bounding box center [879, 14] width 87 height 15
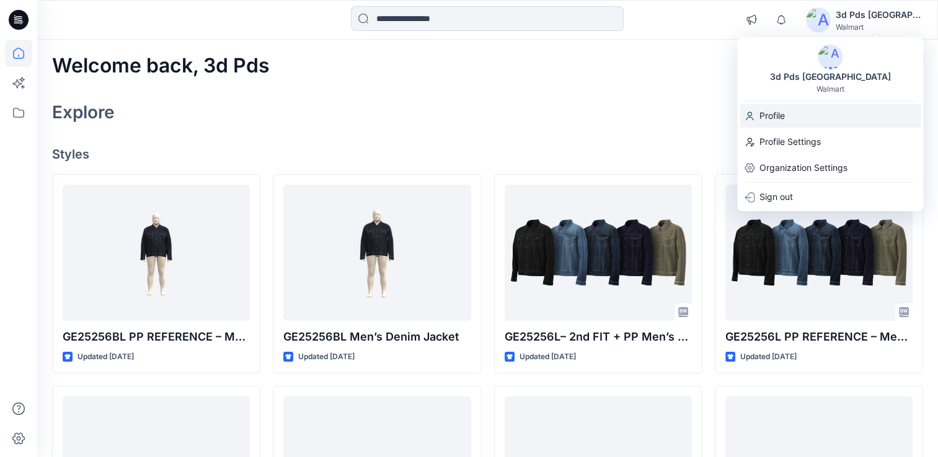
click at [776, 118] on p "Profile" at bounding box center [771, 116] width 25 height 24
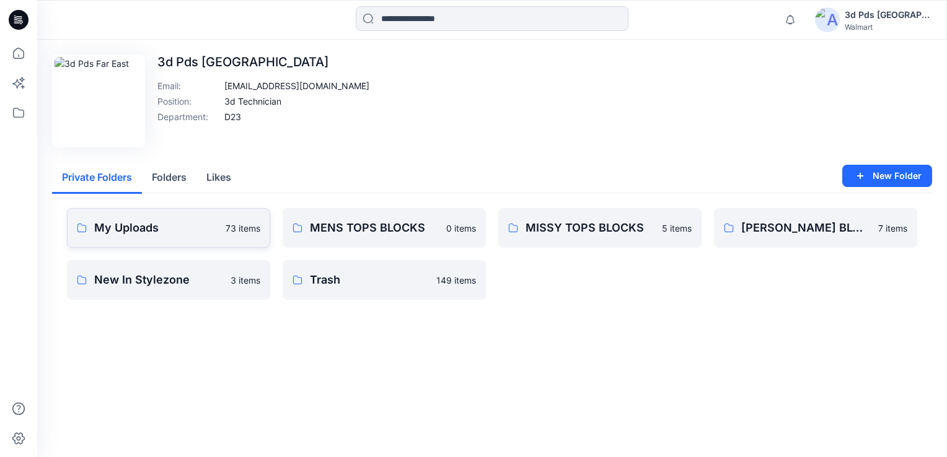
click at [139, 230] on p "My Uploads" at bounding box center [156, 227] width 124 height 17
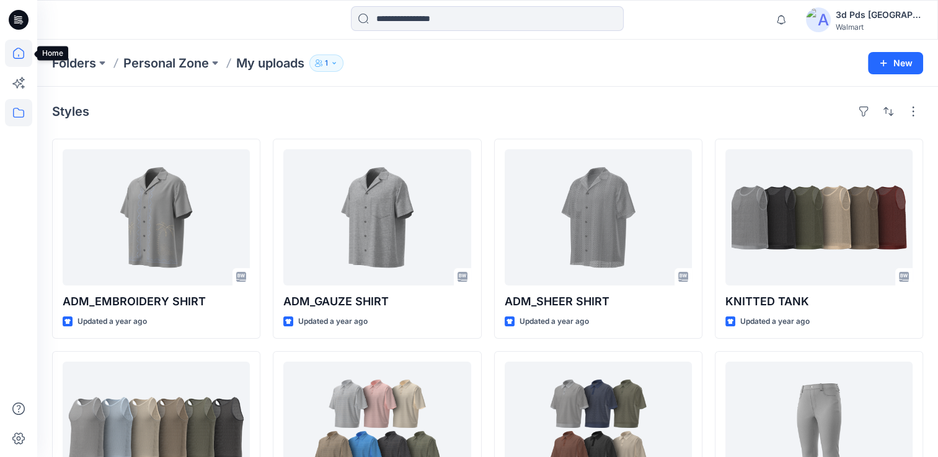
click at [17, 53] on icon at bounding box center [18, 53] width 27 height 27
